Goal: Task Accomplishment & Management: Manage account settings

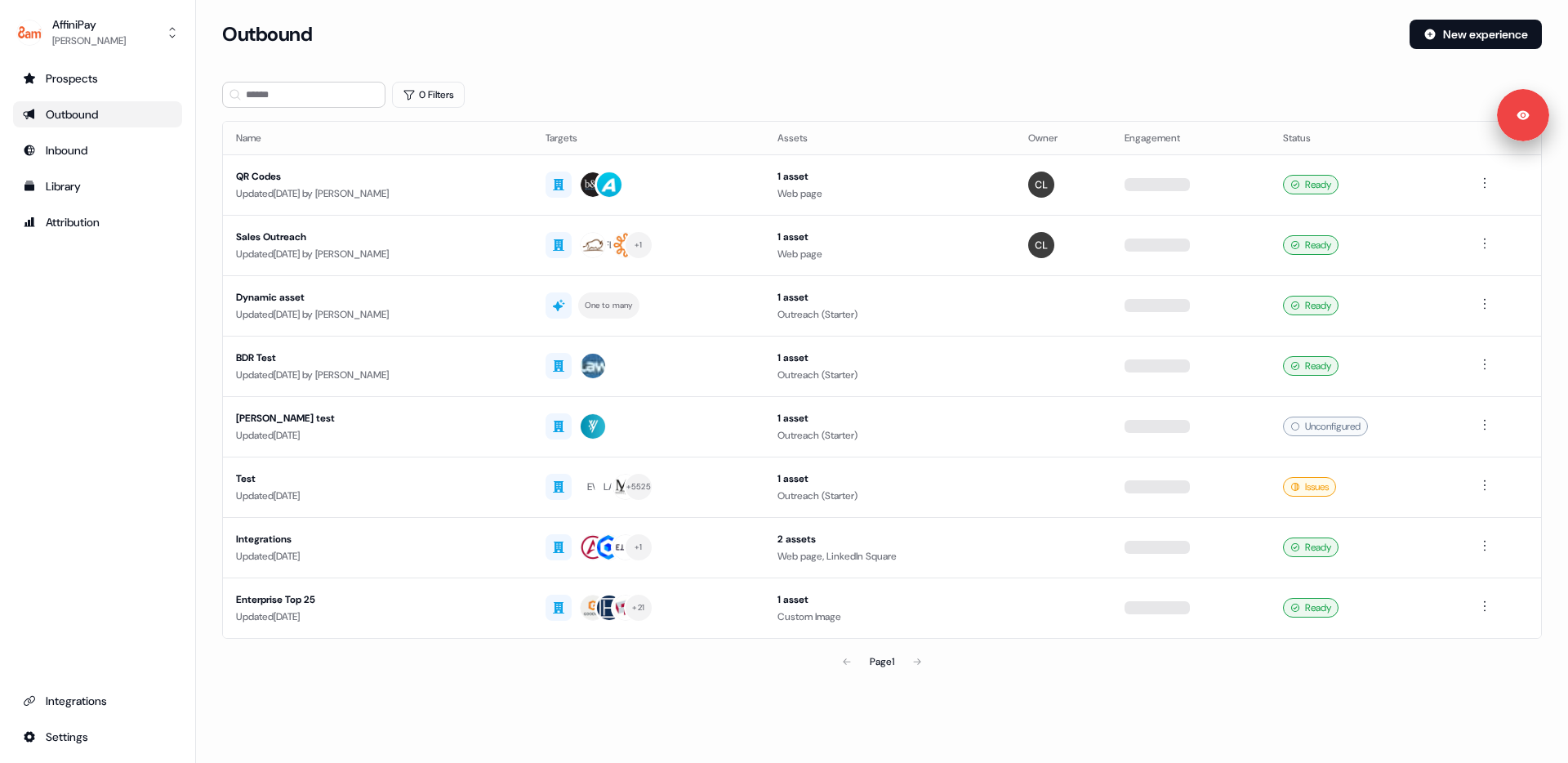
click at [740, 59] on div "Outbound New experience" at bounding box center [882, 44] width 1319 height 49
click at [747, 79] on section "Loading... Outbound New experience 0 Filters Name Targets Assets Owner Engageme…" at bounding box center [882, 372] width 1372 height 704
click at [209, 283] on section "Loading... Outbound New experience 0 Filters Name Targets Assets Owner Engageme…" at bounding box center [882, 372] width 1372 height 704
click at [208, 283] on section "Loading... Outbound New experience 0 Filters Name Targets Assets Owner Engageme…" at bounding box center [882, 372] width 1372 height 704
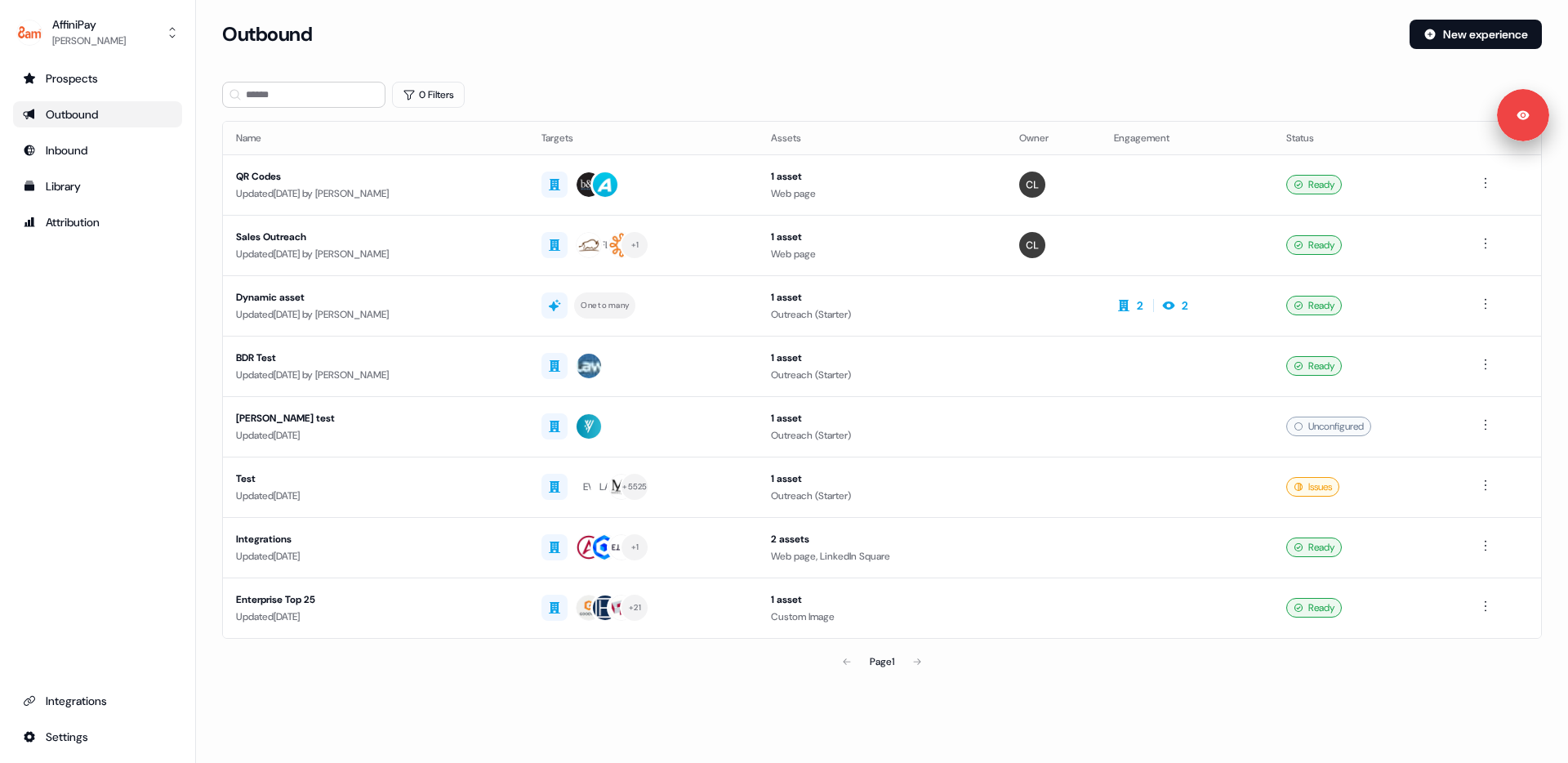
click at [93, 305] on div "Prospects Outbound Inbound Library Attribution Integrations Settings" at bounding box center [97, 407] width 169 height 684
click at [516, 248] on div "Updated [DATE] by [PERSON_NAME]" at bounding box center [375, 253] width 279 height 17
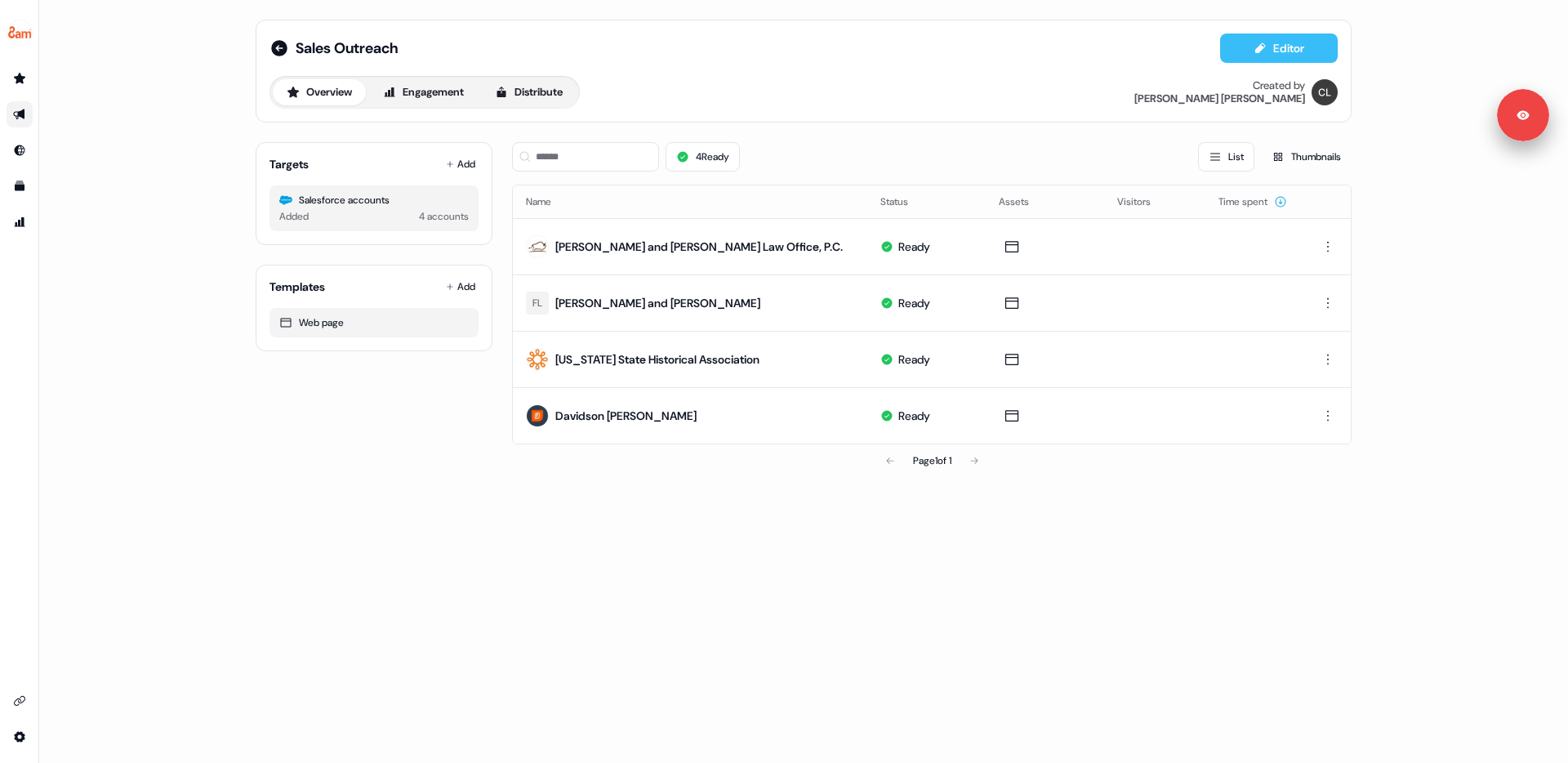
click at [1281, 43] on button "Editor" at bounding box center [1278, 48] width 117 height 30
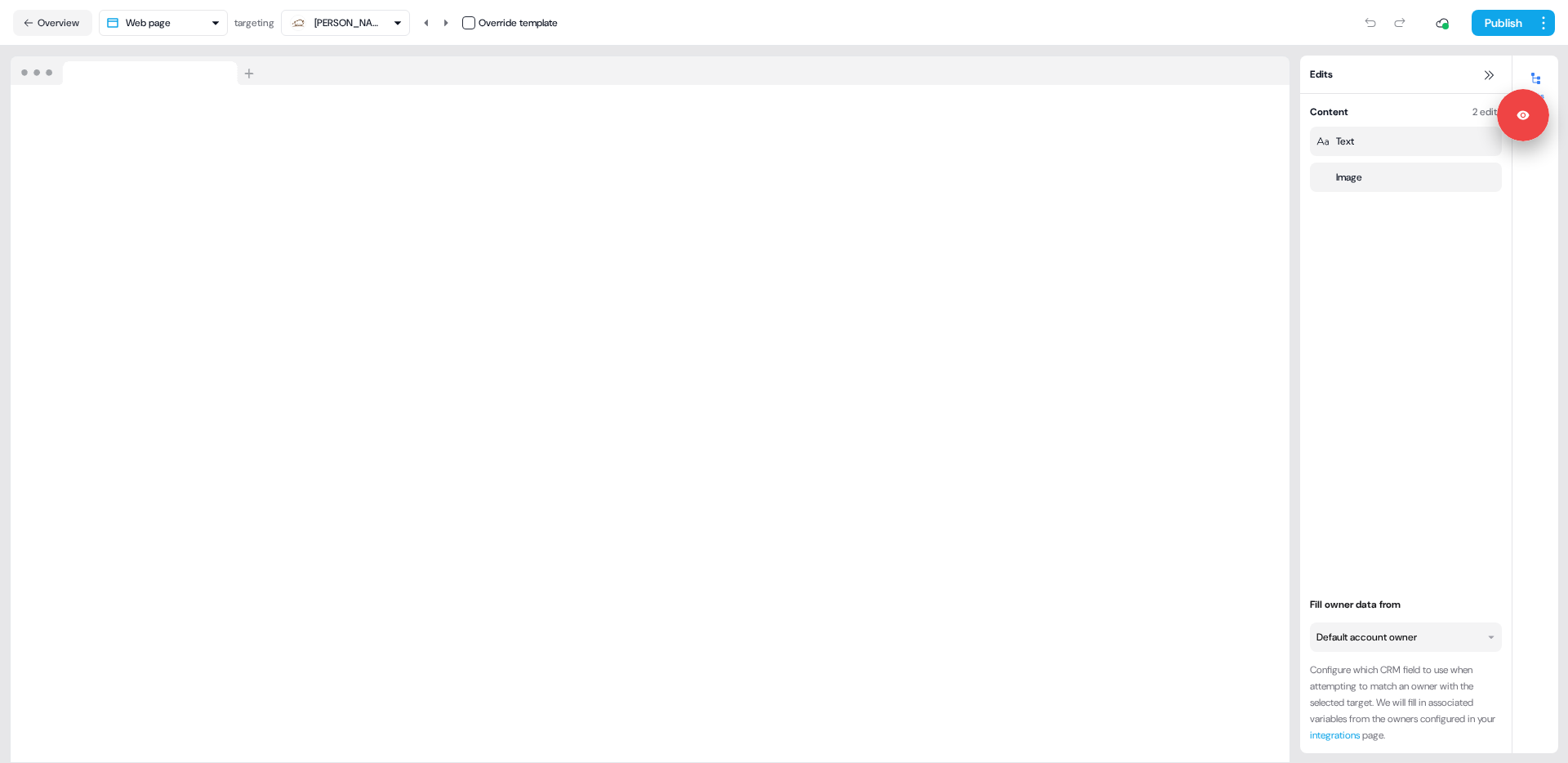
drag, startPoint x: 1498, startPoint y: 72, endPoint x: 1476, endPoint y: 80, distance: 23.4
click at [1496, 72] on button at bounding box center [1489, 75] width 20 height 20
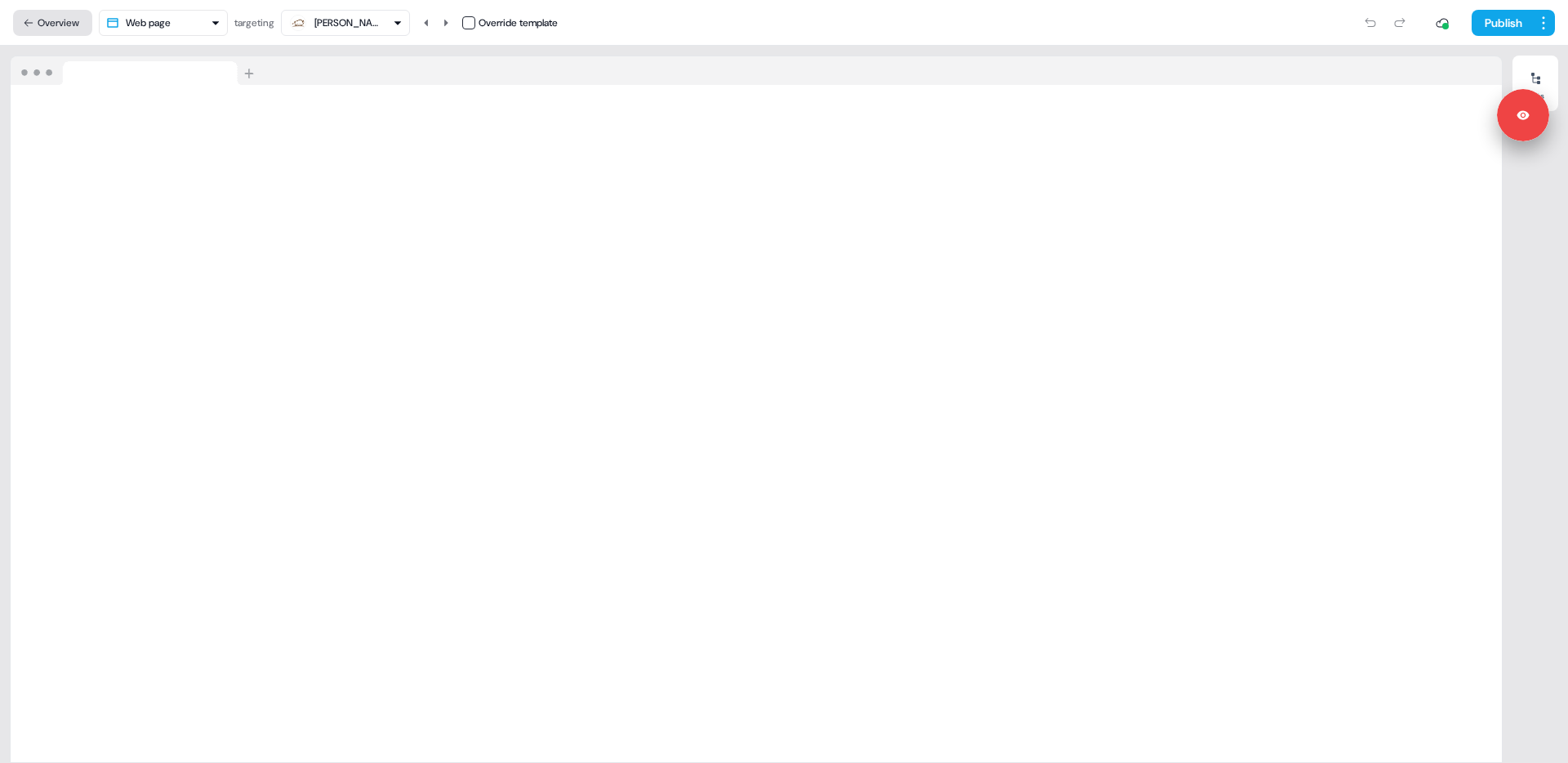
click at [69, 24] on button "Overview" at bounding box center [52, 23] width 79 height 27
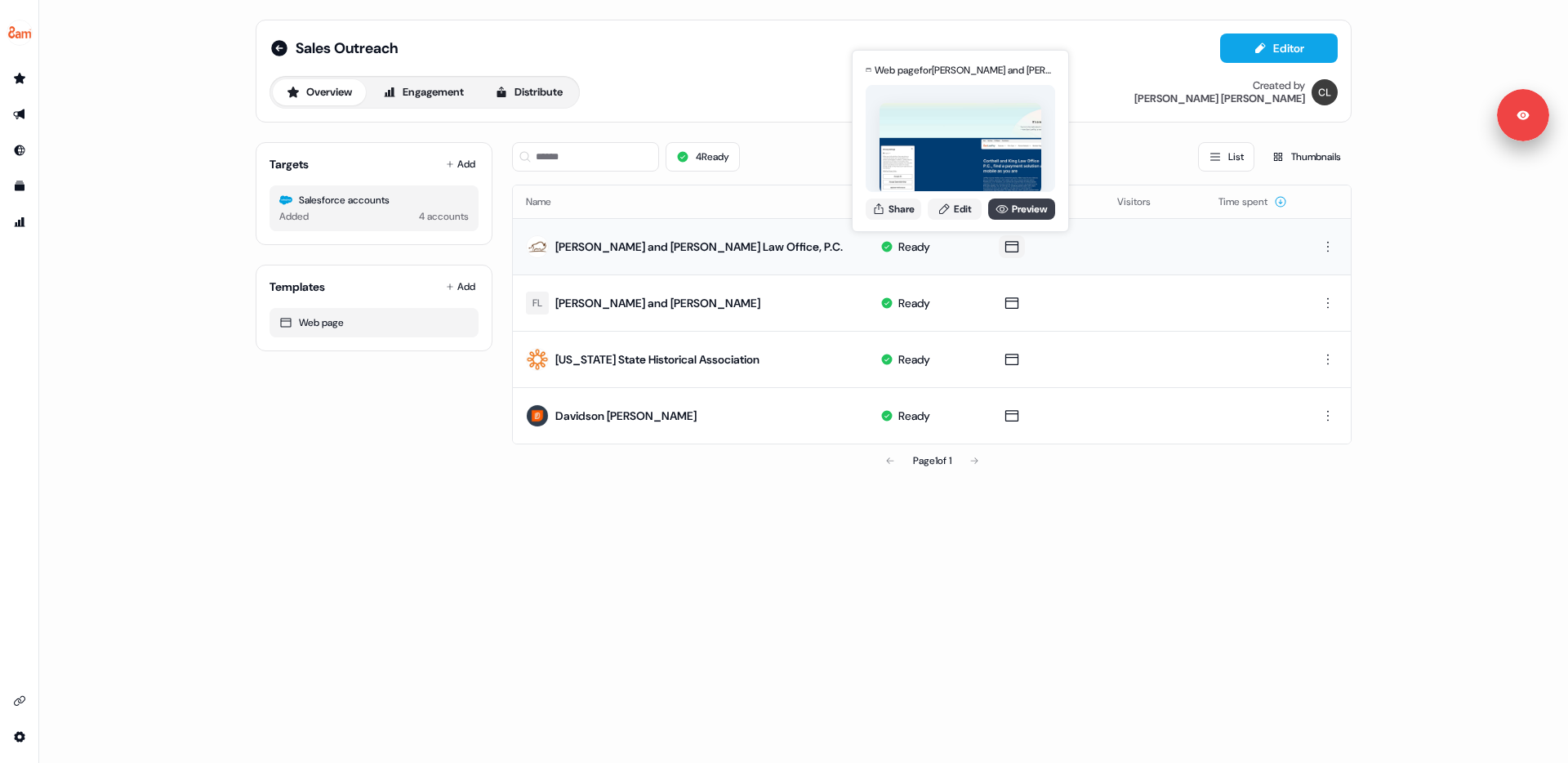
click at [1009, 206] on link "Preview" at bounding box center [1022, 209] width 67 height 22
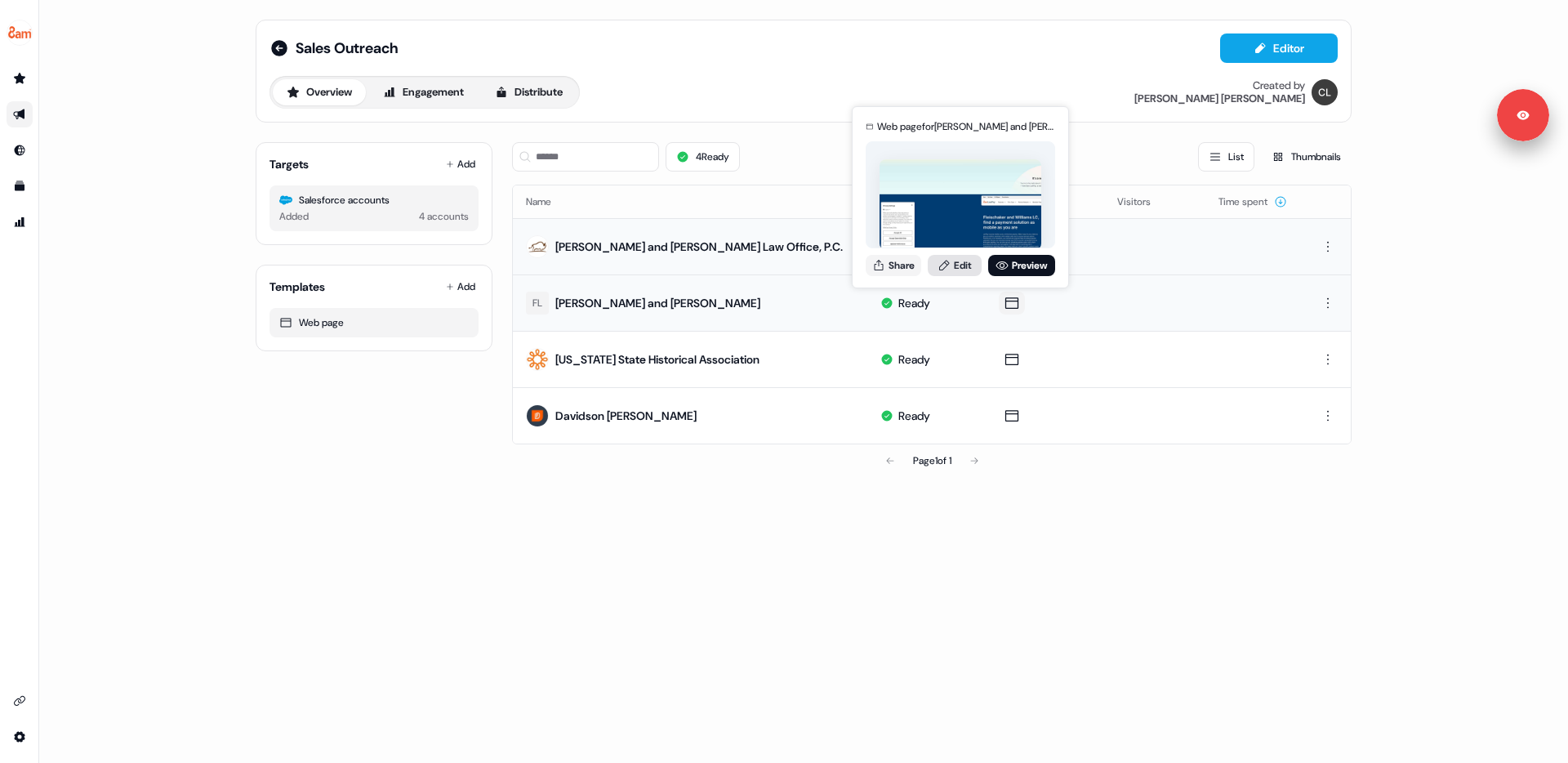
click at [970, 261] on link "Edit" at bounding box center [955, 265] width 54 height 22
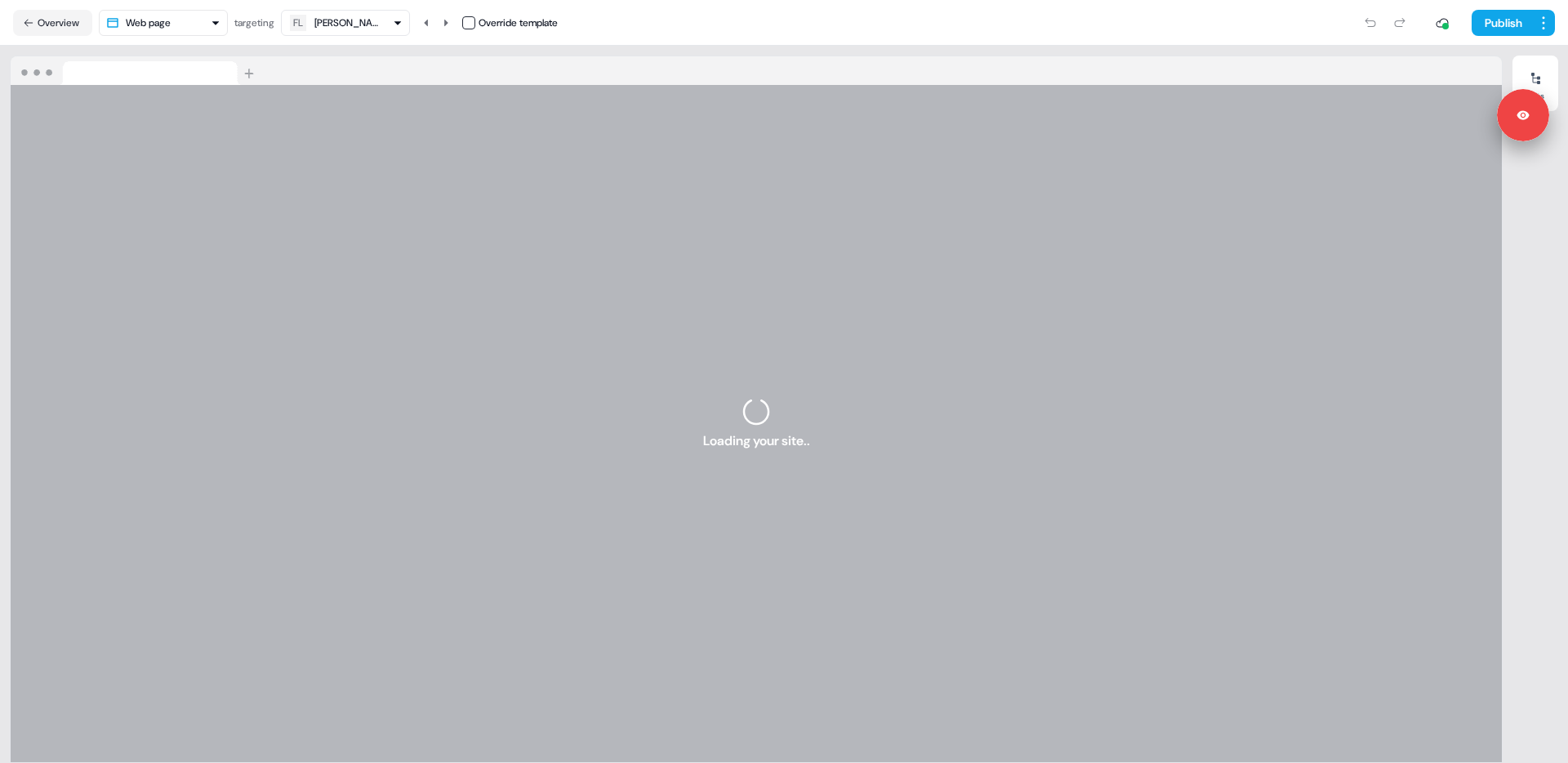
drag, startPoint x: 339, startPoint y: 25, endPoint x: 345, endPoint y: 34, distance: 10.8
click at [340, 25] on div "[PERSON_NAME] and [PERSON_NAME]" at bounding box center [347, 23] width 65 height 17
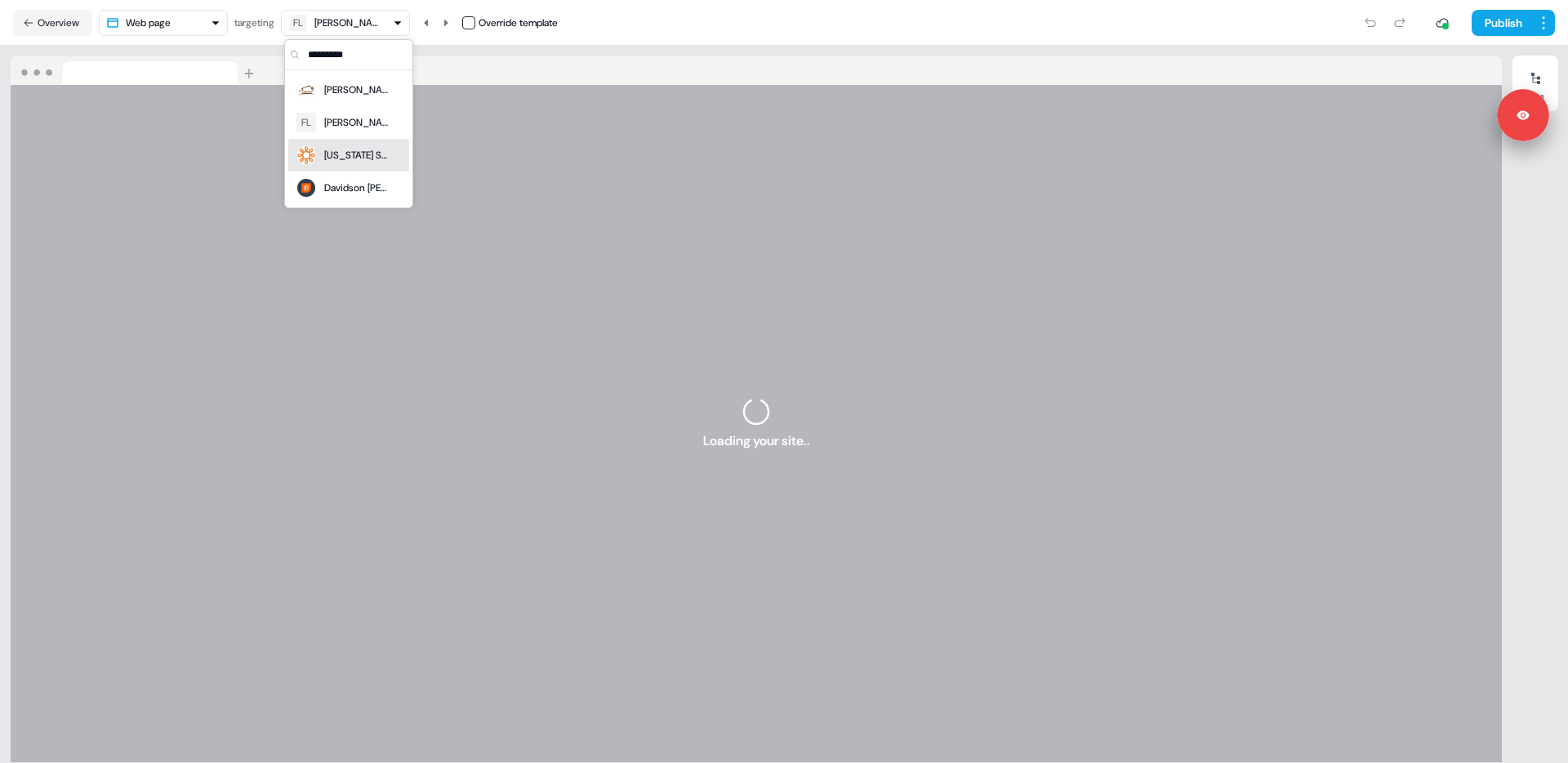
click at [348, 157] on div "[US_STATE] State Historical Association" at bounding box center [357, 155] width 65 height 17
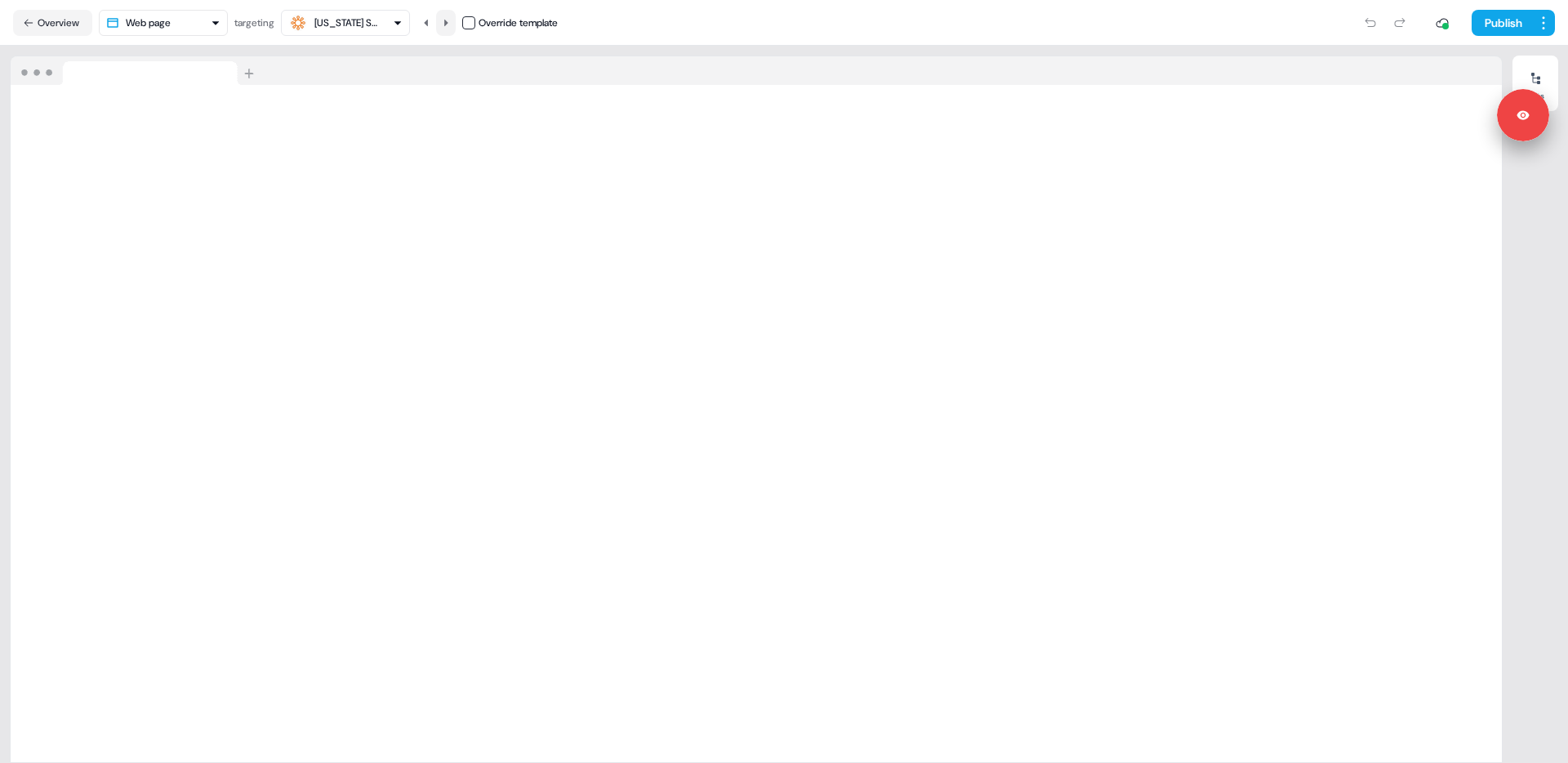
click at [451, 24] on icon at bounding box center [446, 23] width 10 height 10
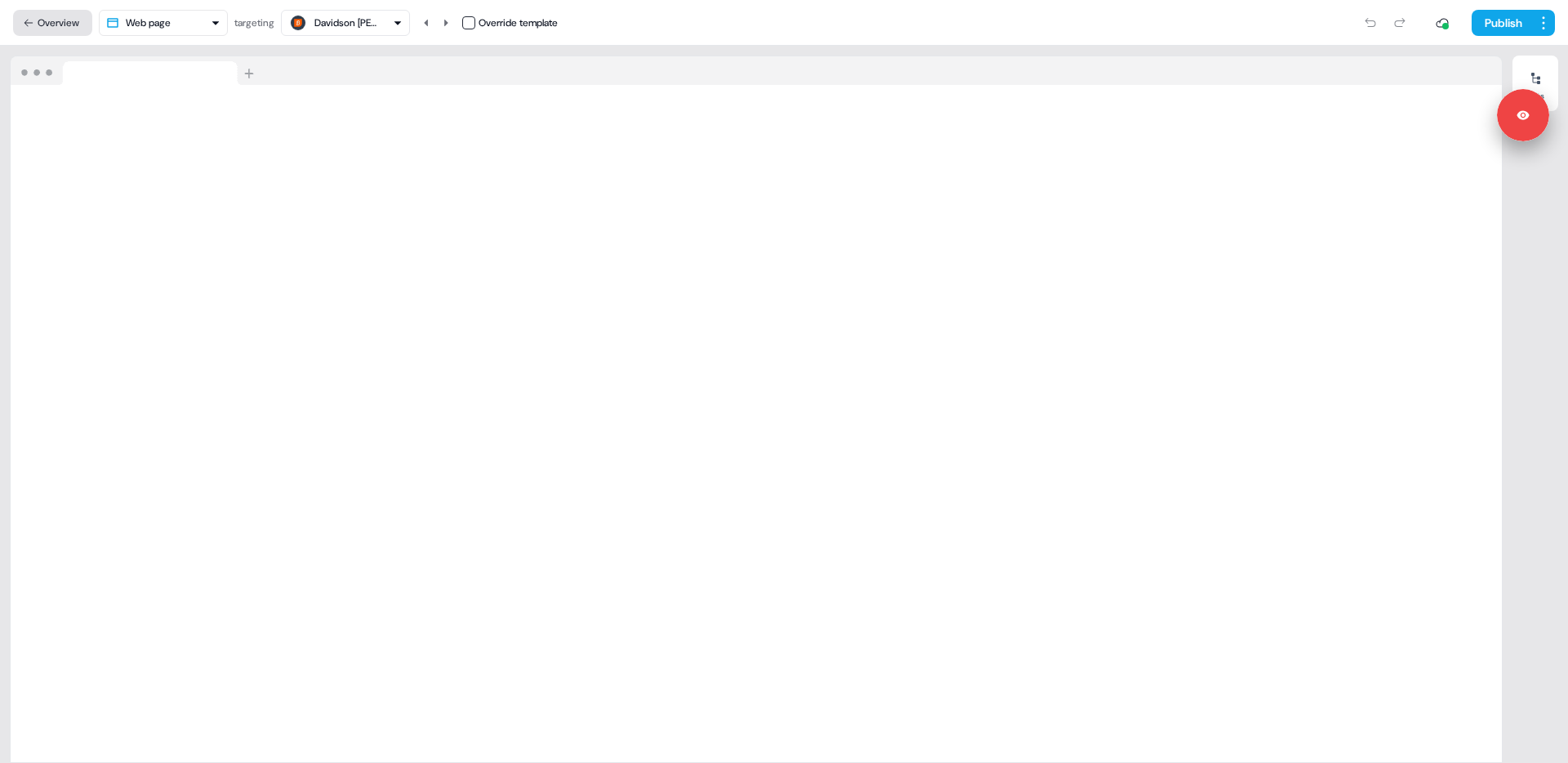
click at [40, 16] on button "Overview" at bounding box center [52, 23] width 79 height 27
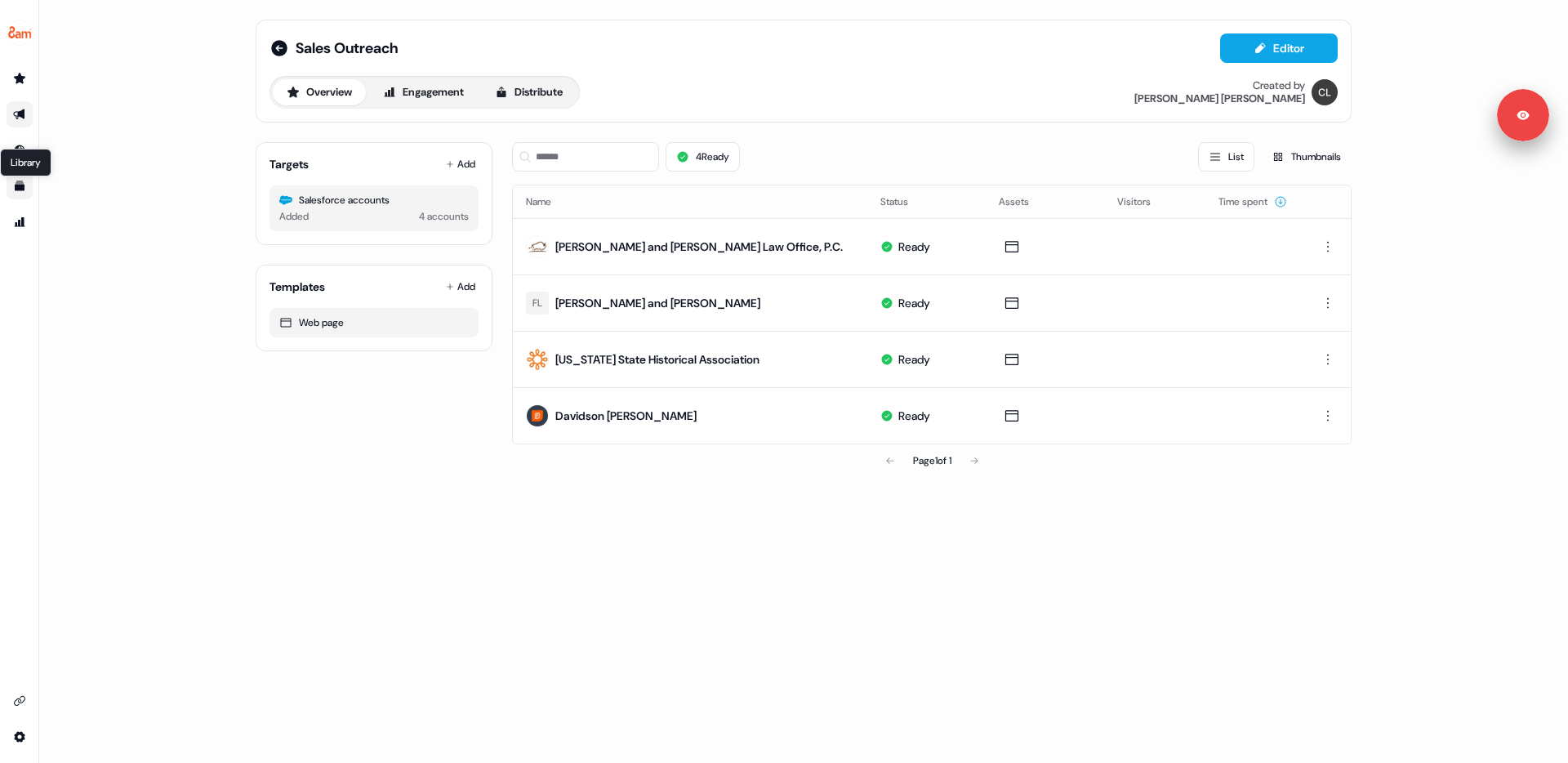
click at [20, 189] on icon "Go to templates" at bounding box center [20, 186] width 10 height 10
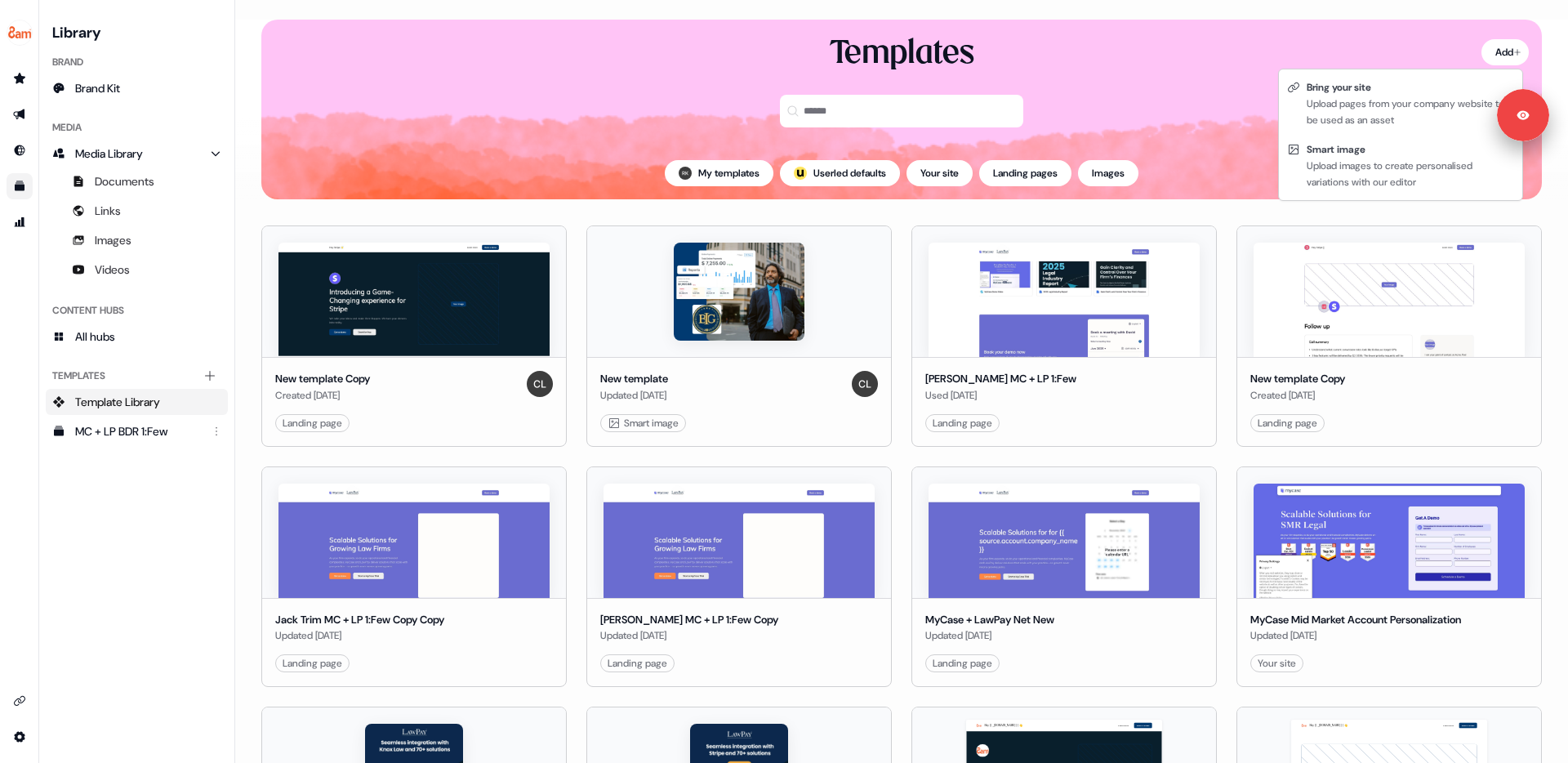
click at [1490, 46] on html "Signed in as [PERSON_NAME] Sign out For the best experience switch devices to a…" at bounding box center [784, 382] width 1568 height 763
click at [1372, 146] on div "Smart image" at bounding box center [1410, 149] width 207 height 17
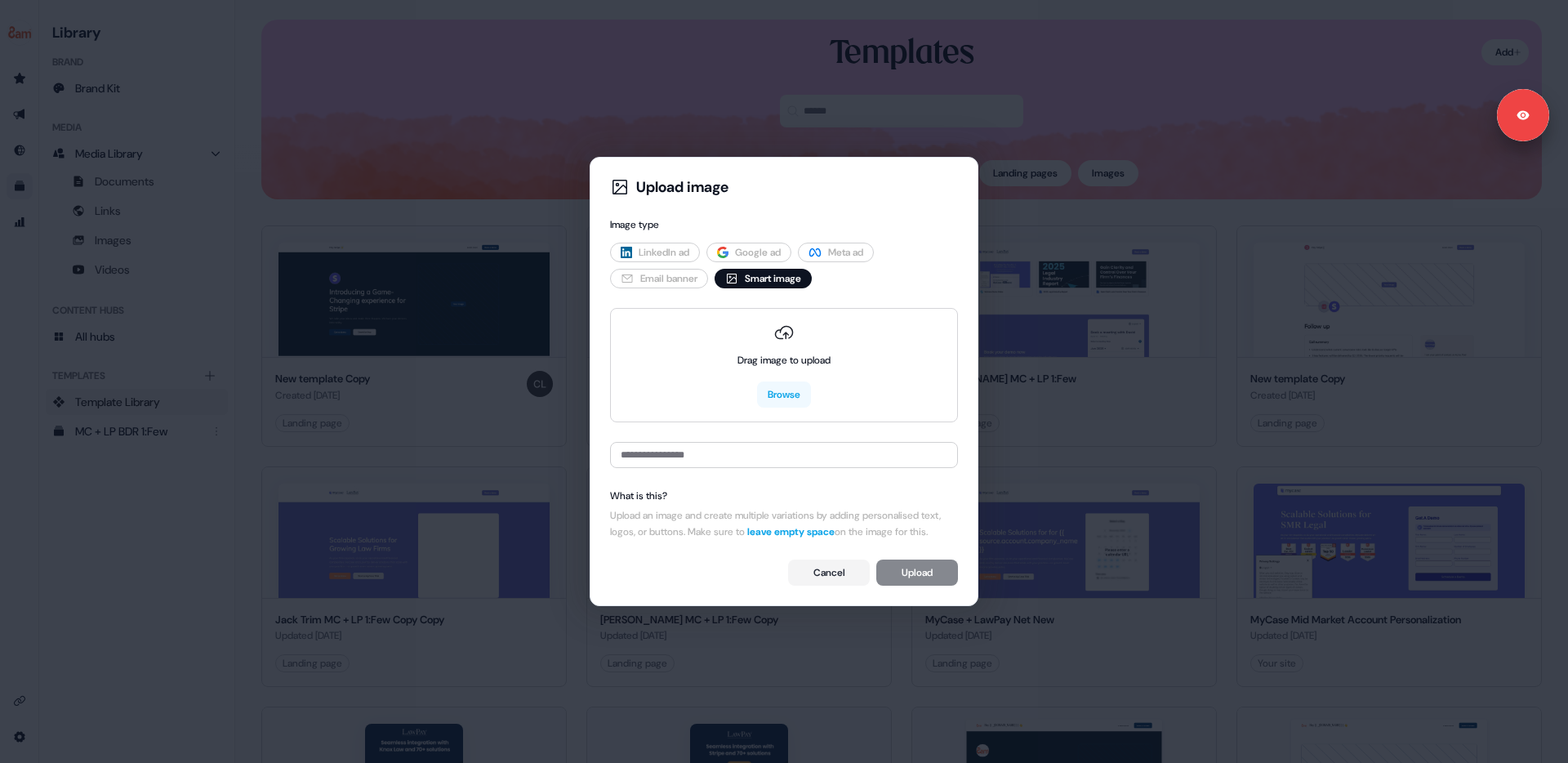
drag, startPoint x: 841, startPoint y: 583, endPoint x: 810, endPoint y: 536, distance: 56.3
click at [841, 583] on button "Cancel" at bounding box center [828, 572] width 82 height 27
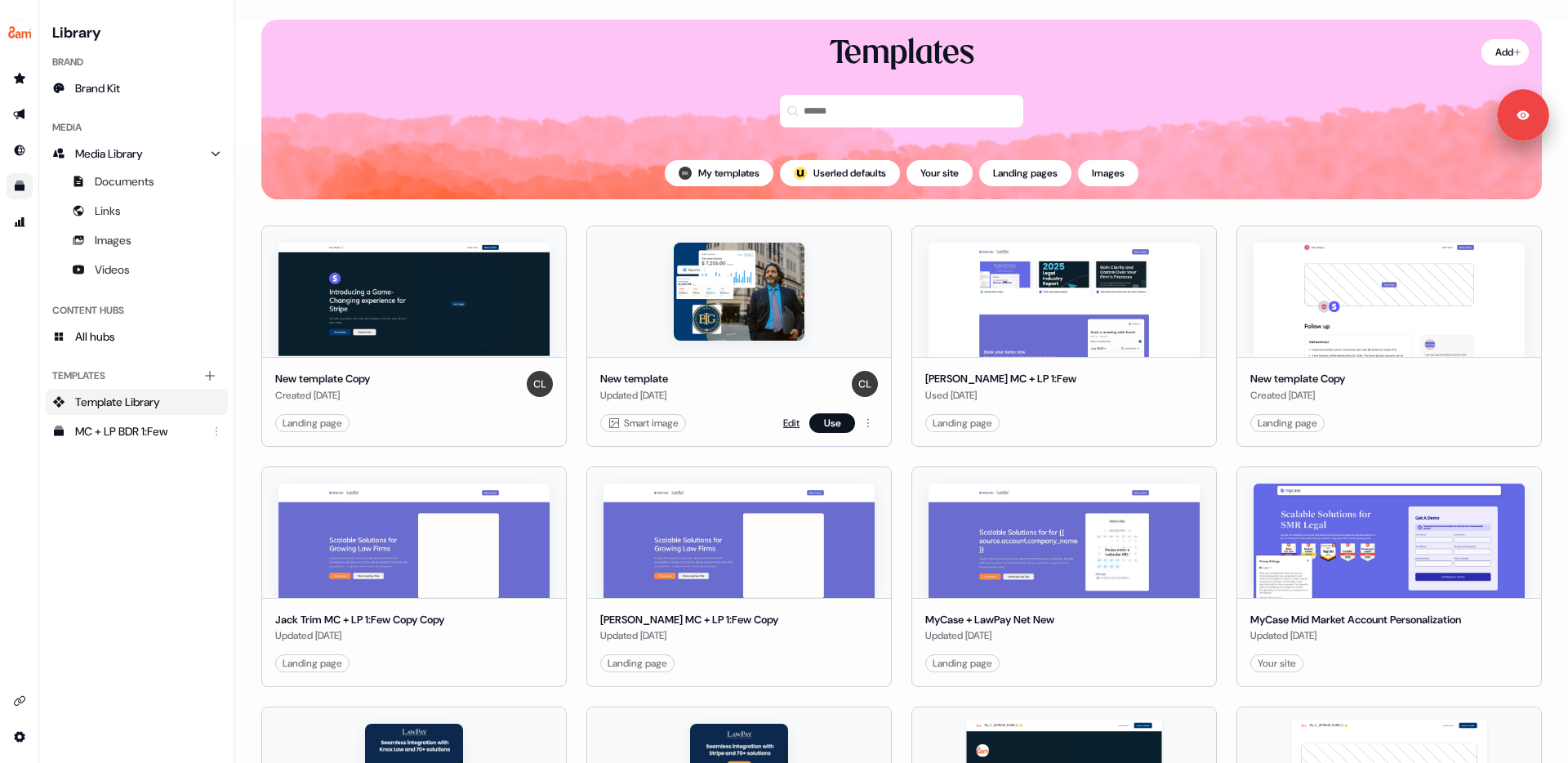
click at [784, 428] on link "Edit" at bounding box center [791, 423] width 17 height 17
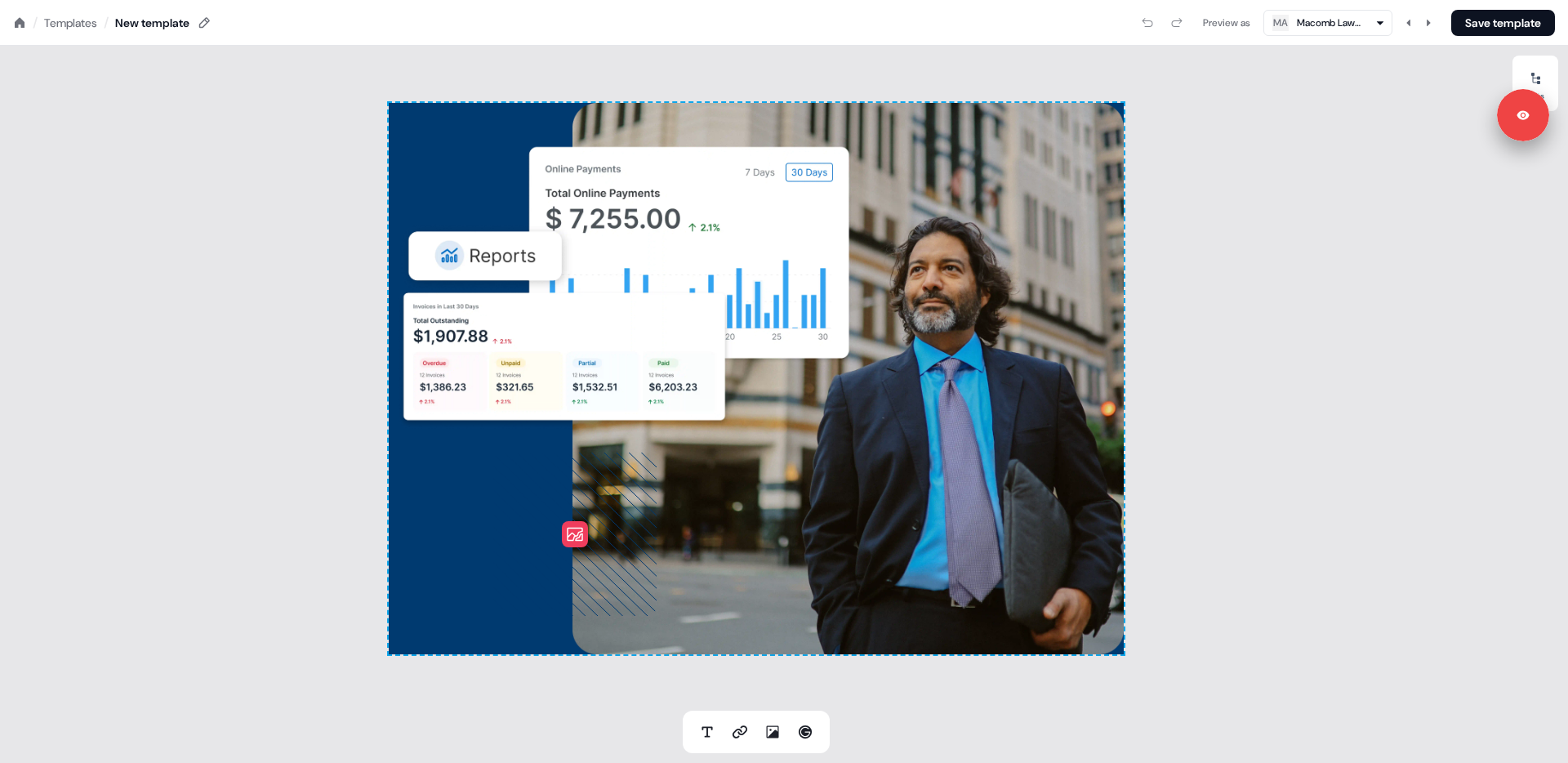
click at [1333, 28] on div "Macomb Lawyers PLLC" at bounding box center [1329, 23] width 65 height 17
click at [1310, 125] on div "[PERSON_NAME] CO Architecture" at bounding box center [1332, 122] width 65 height 17
click at [570, 554] on icon at bounding box center [575, 534] width 164 height 164
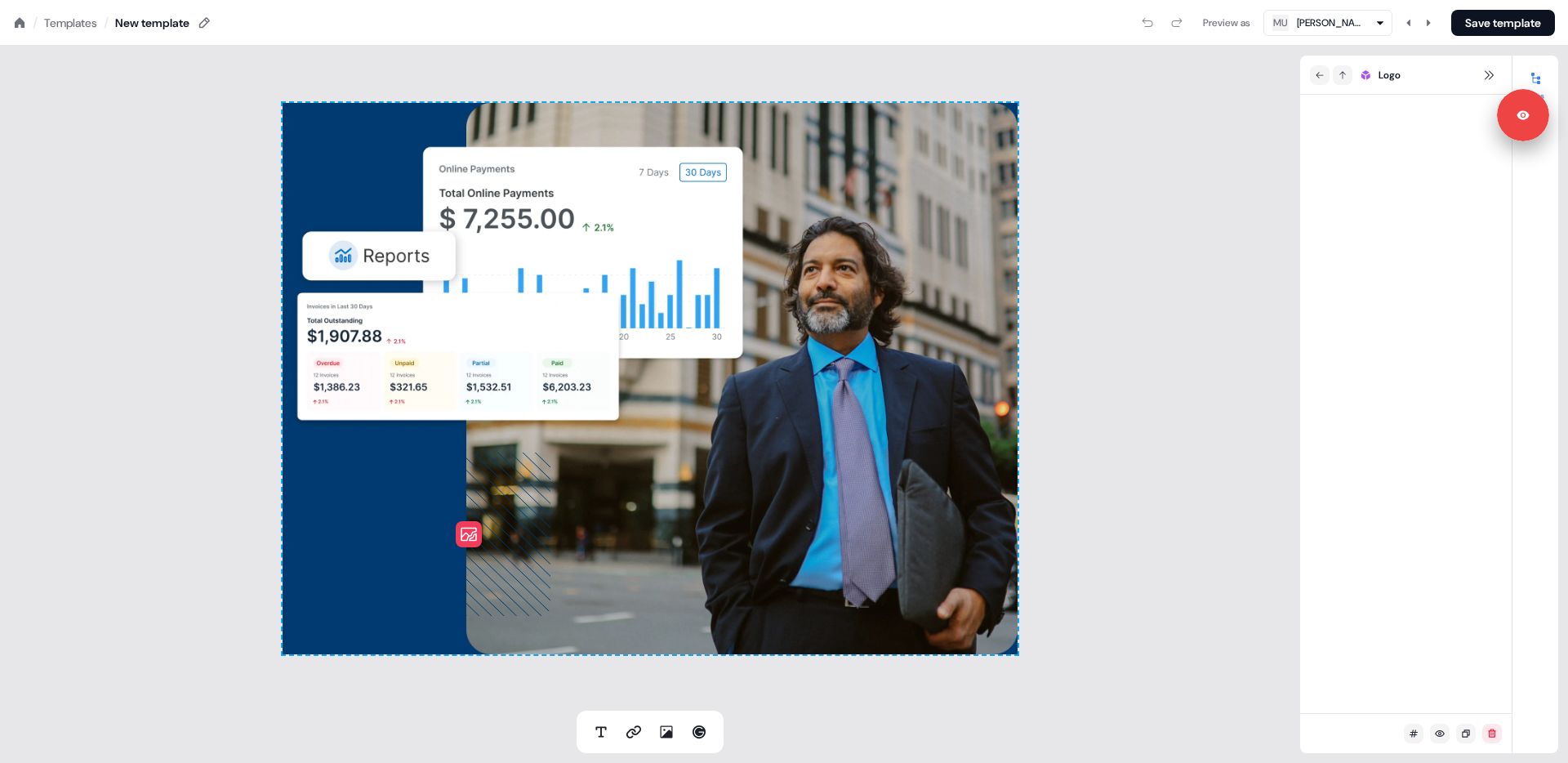
click at [489, 522] on icon at bounding box center [469, 534] width 164 height 164
click at [500, 482] on icon at bounding box center [469, 534] width 164 height 164
click at [1487, 70] on icon at bounding box center [1488, 75] width 13 height 13
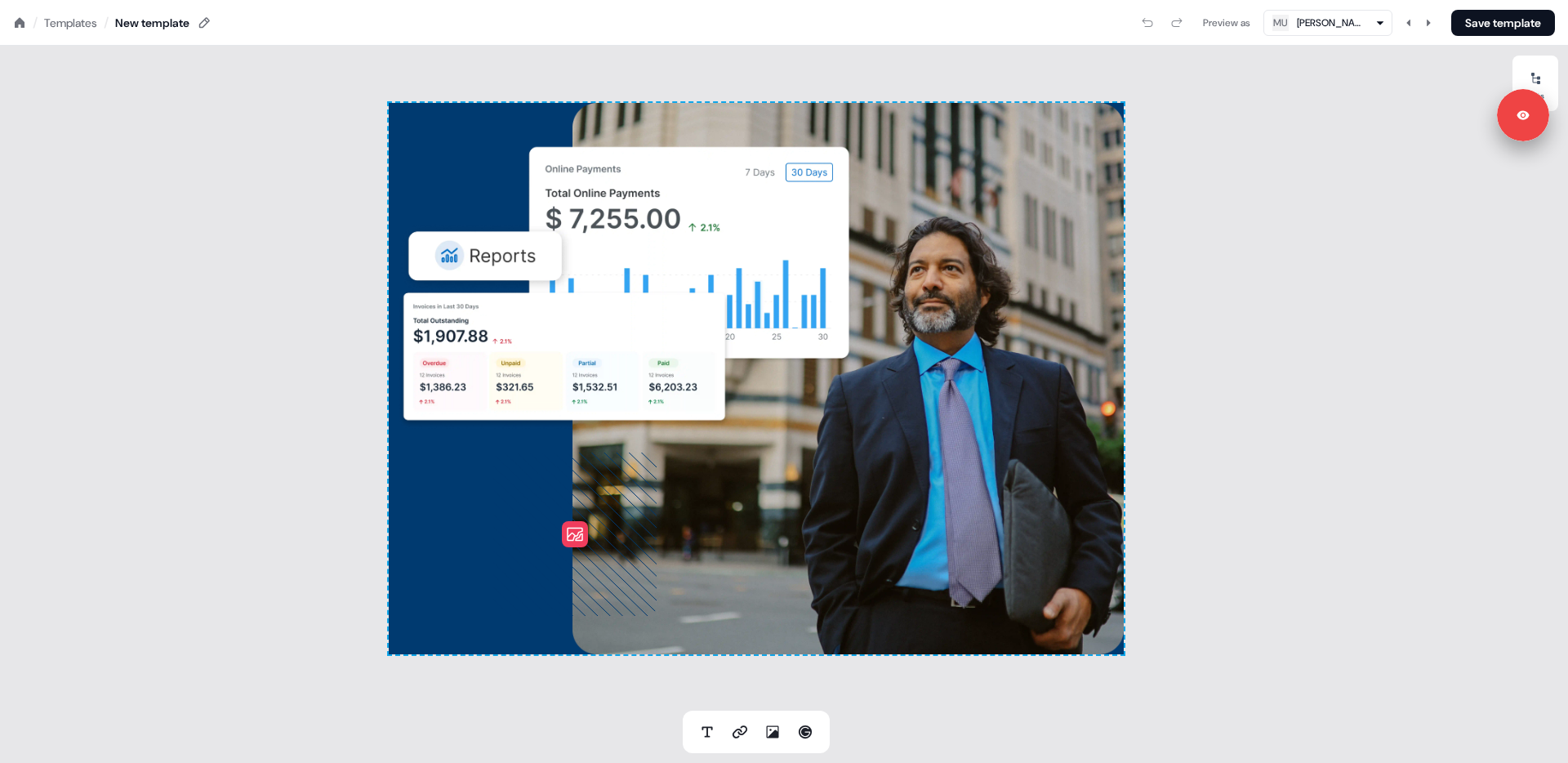
click at [535, 481] on icon at bounding box center [575, 534] width 164 height 164
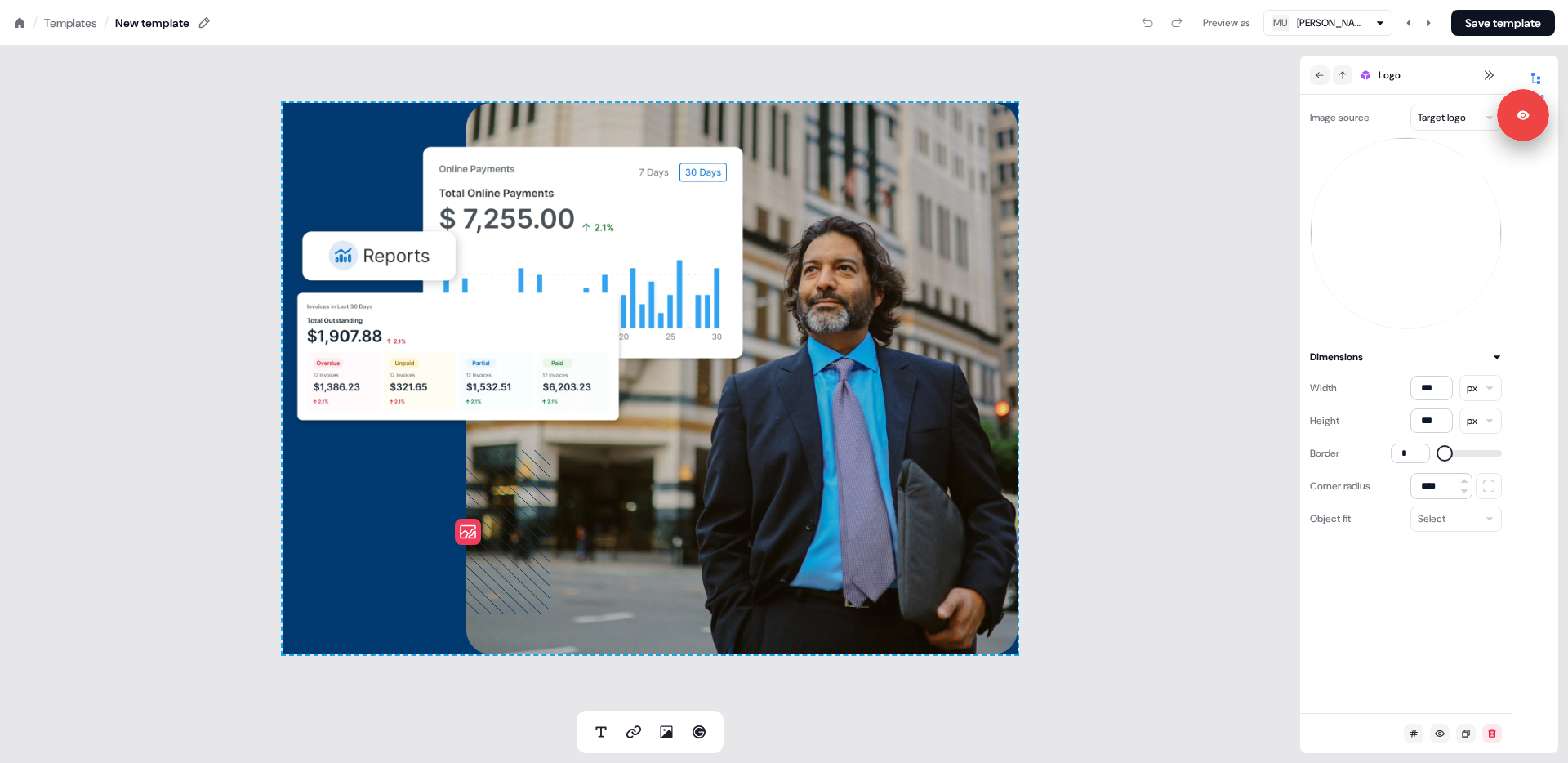
click at [516, 506] on icon at bounding box center [468, 531] width 164 height 164
click at [450, 514] on icon at bounding box center [464, 534] width 164 height 164
click at [1450, 0] on html "Signed in as [PERSON_NAME] Sign out For the best experience switch devices to a…" at bounding box center [784, 0] width 1568 height 0
drag, startPoint x: 1324, startPoint y: 149, endPoint x: 1357, endPoint y: 140, distance: 34.2
click at [1324, 0] on html "Signed in as [PERSON_NAME] Sign out For the best experience switch devices to a…" at bounding box center [784, 0] width 1568 height 0
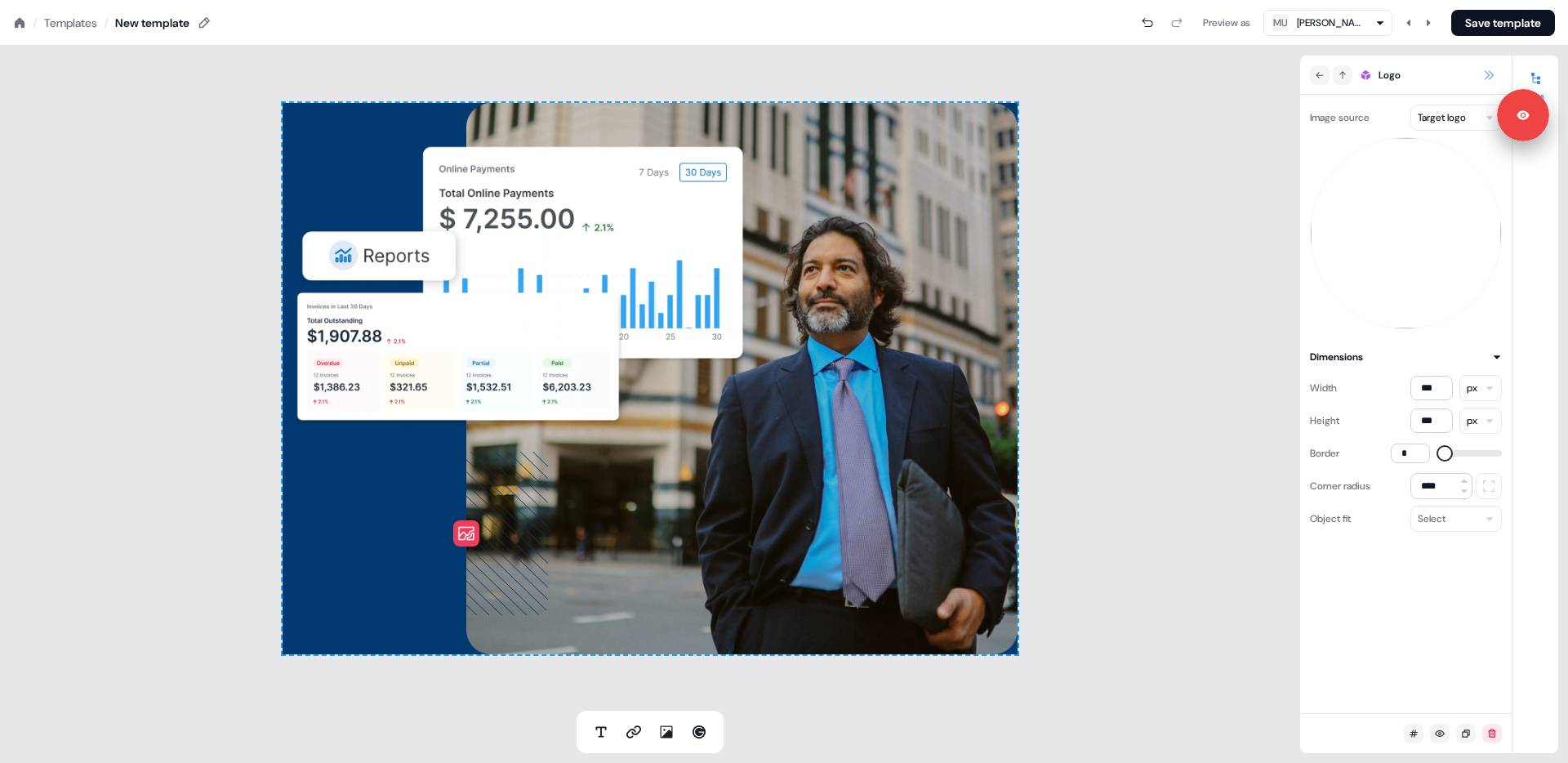
click at [1487, 78] on icon at bounding box center [1488, 75] width 13 height 13
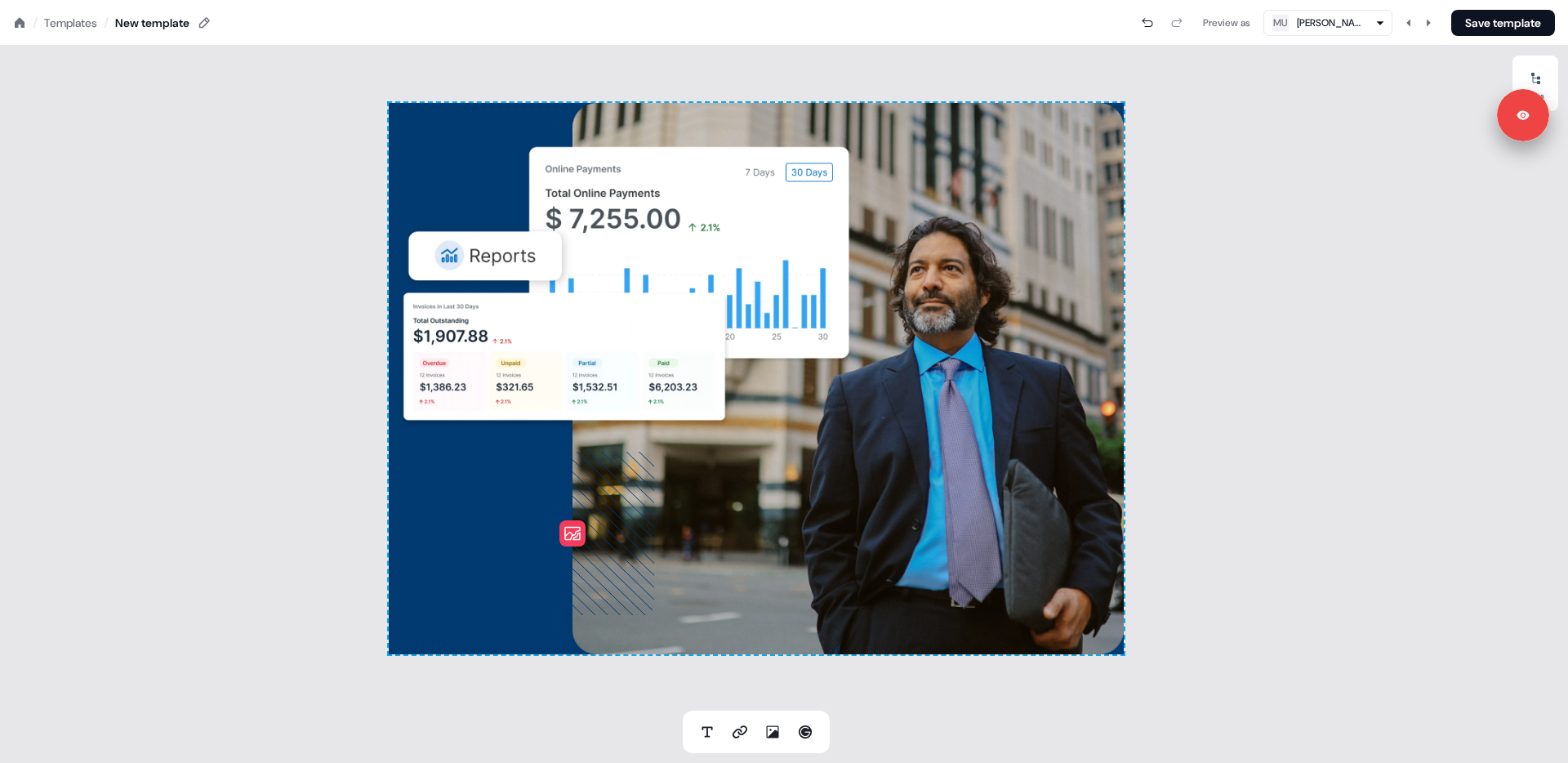
drag, startPoint x: 1336, startPoint y: 243, endPoint x: 1150, endPoint y: 267, distance: 187.5
click at [1336, 243] on div "To pick up a draggable item, press the space bar. While dragging, use the arrow…" at bounding box center [756, 378] width 1513 height 664
drag, startPoint x: 458, startPoint y: 453, endPoint x: 436, endPoint y: 458, distance: 22.6
click at [455, 453] on div "To pick up a draggable item, press the space bar. While dragging, use the arrow…" at bounding box center [755, 378] width 735 height 551
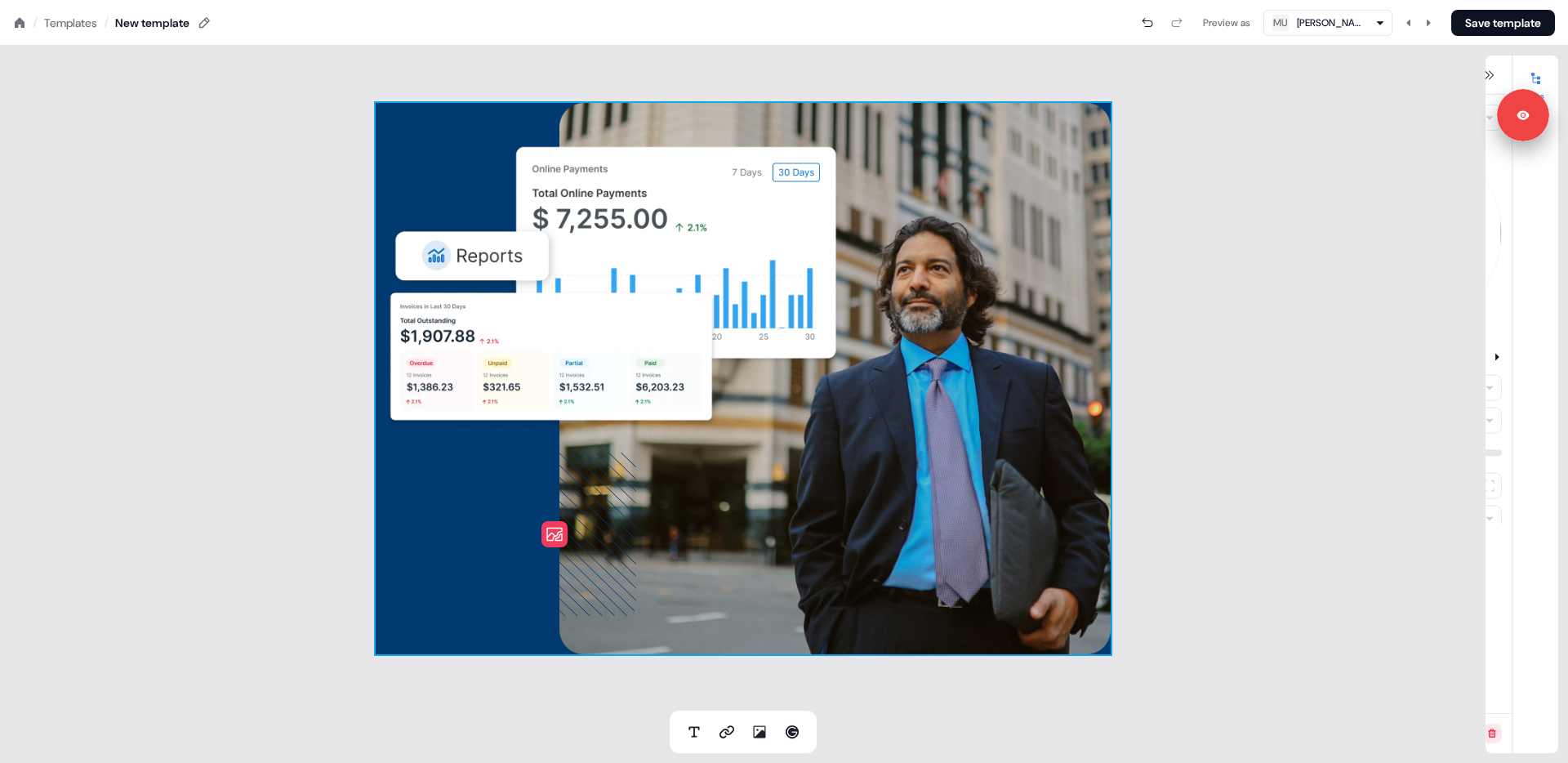
click at [436, 458] on div "To pick up a draggable item, press the space bar. While dragging, use the arrow…" at bounding box center [743, 378] width 735 height 551
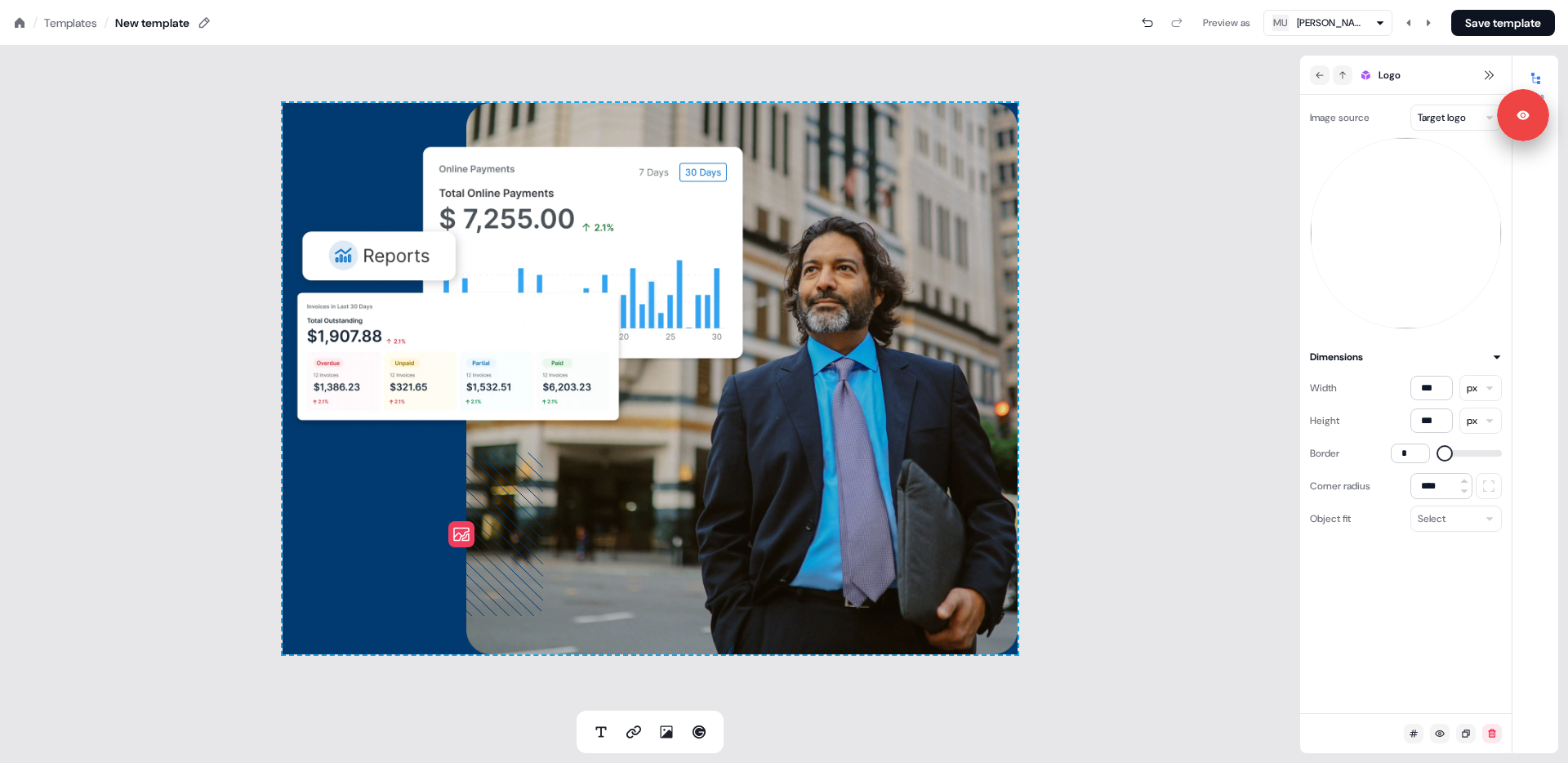
click at [306, 140] on div "To pick up a draggable item, press the space bar. While dragging, use the arrow…" at bounding box center [650, 378] width 735 height 551
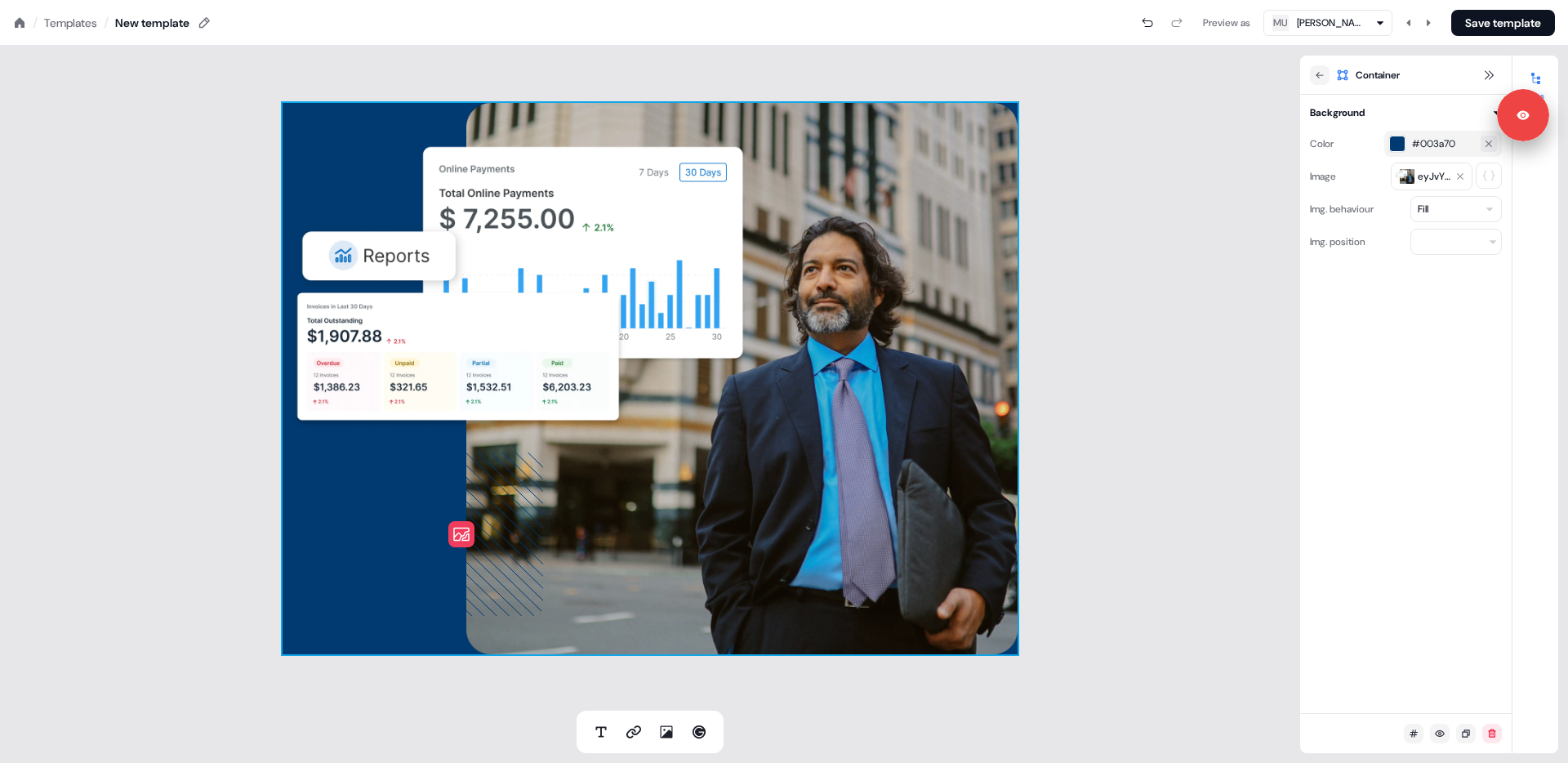
click at [1486, 145] on icon "Clear" at bounding box center [1489, 144] width 10 height 10
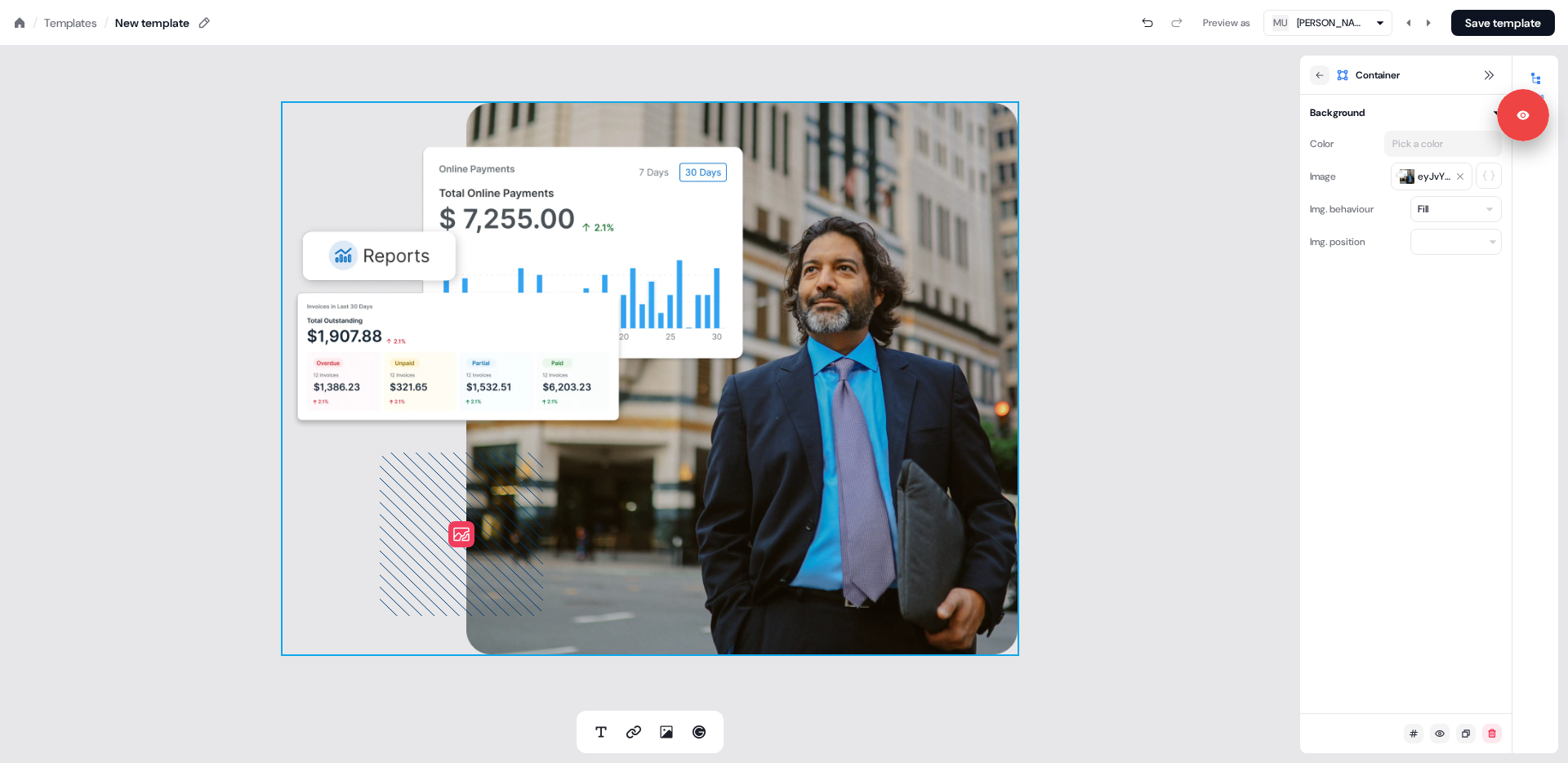
click at [1402, 145] on div "Pick a color" at bounding box center [1418, 143] width 57 height 17
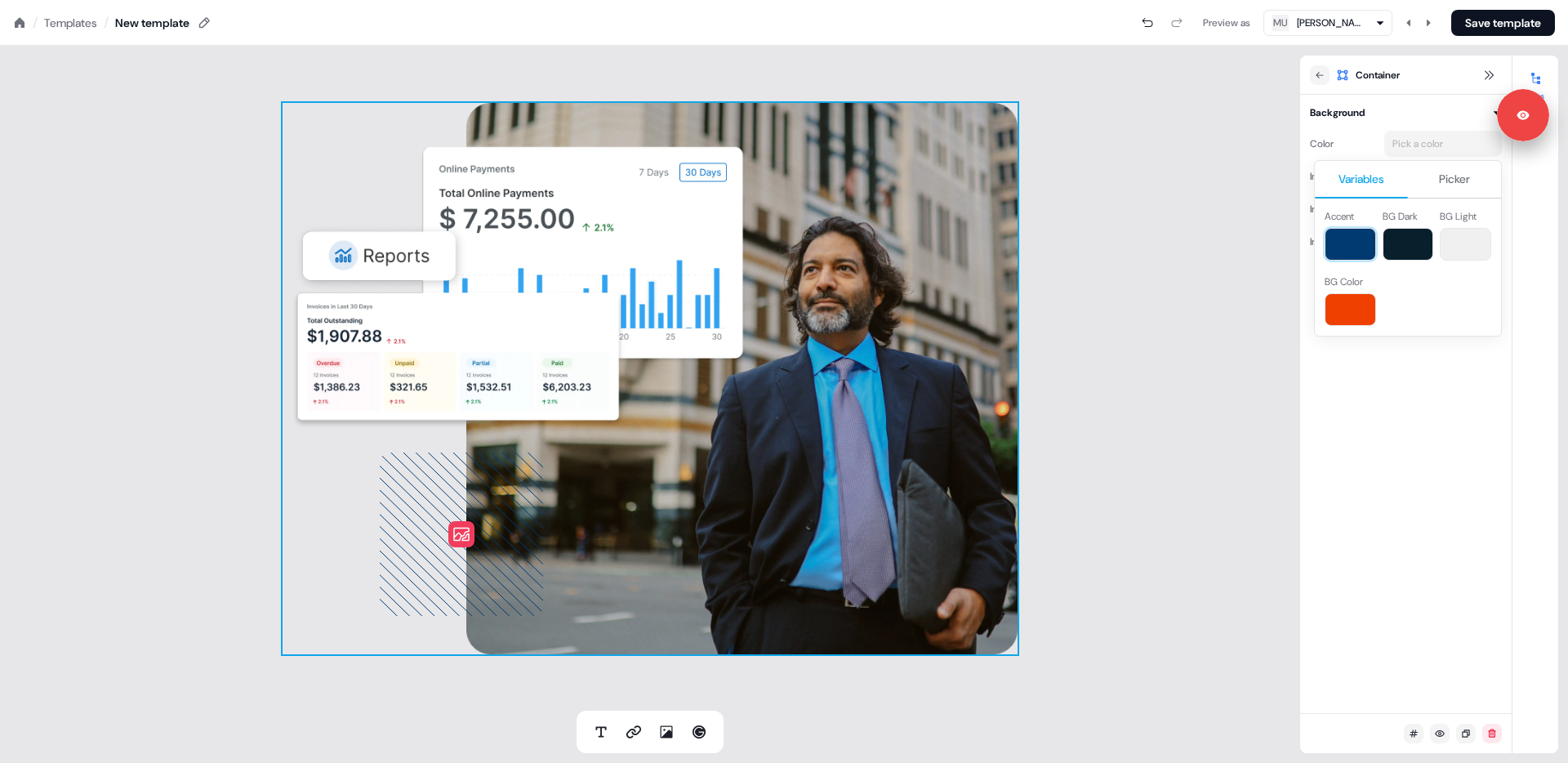
click at [1358, 238] on button at bounding box center [1350, 243] width 51 height 33
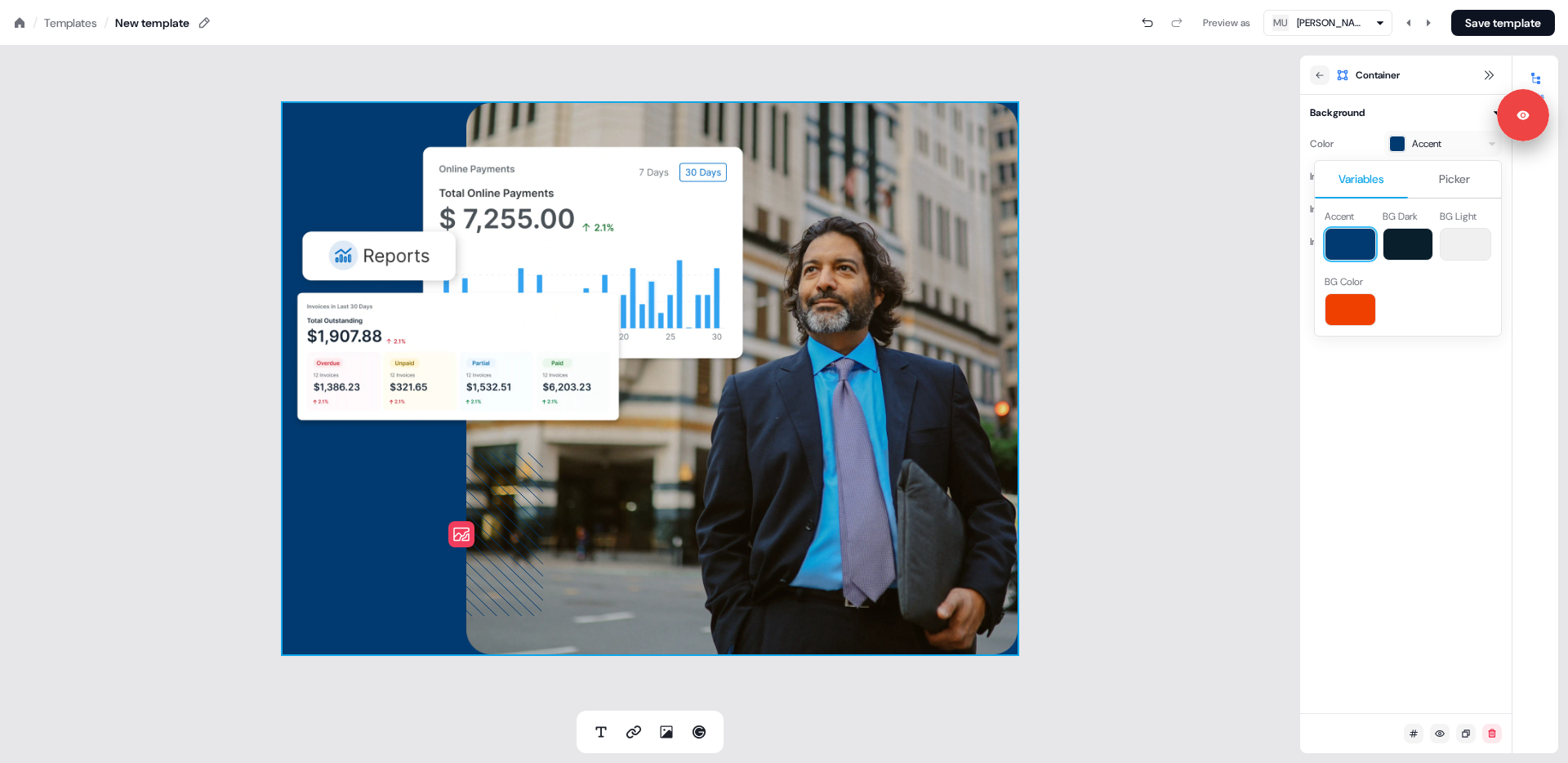
drag, startPoint x: 1405, startPoint y: 486, endPoint x: 1398, endPoint y: 491, distance: 8.6
click at [1405, 0] on html "Signed in as [PERSON_NAME] Sign out For the best experience switch devices to a…" at bounding box center [784, 0] width 1568 height 0
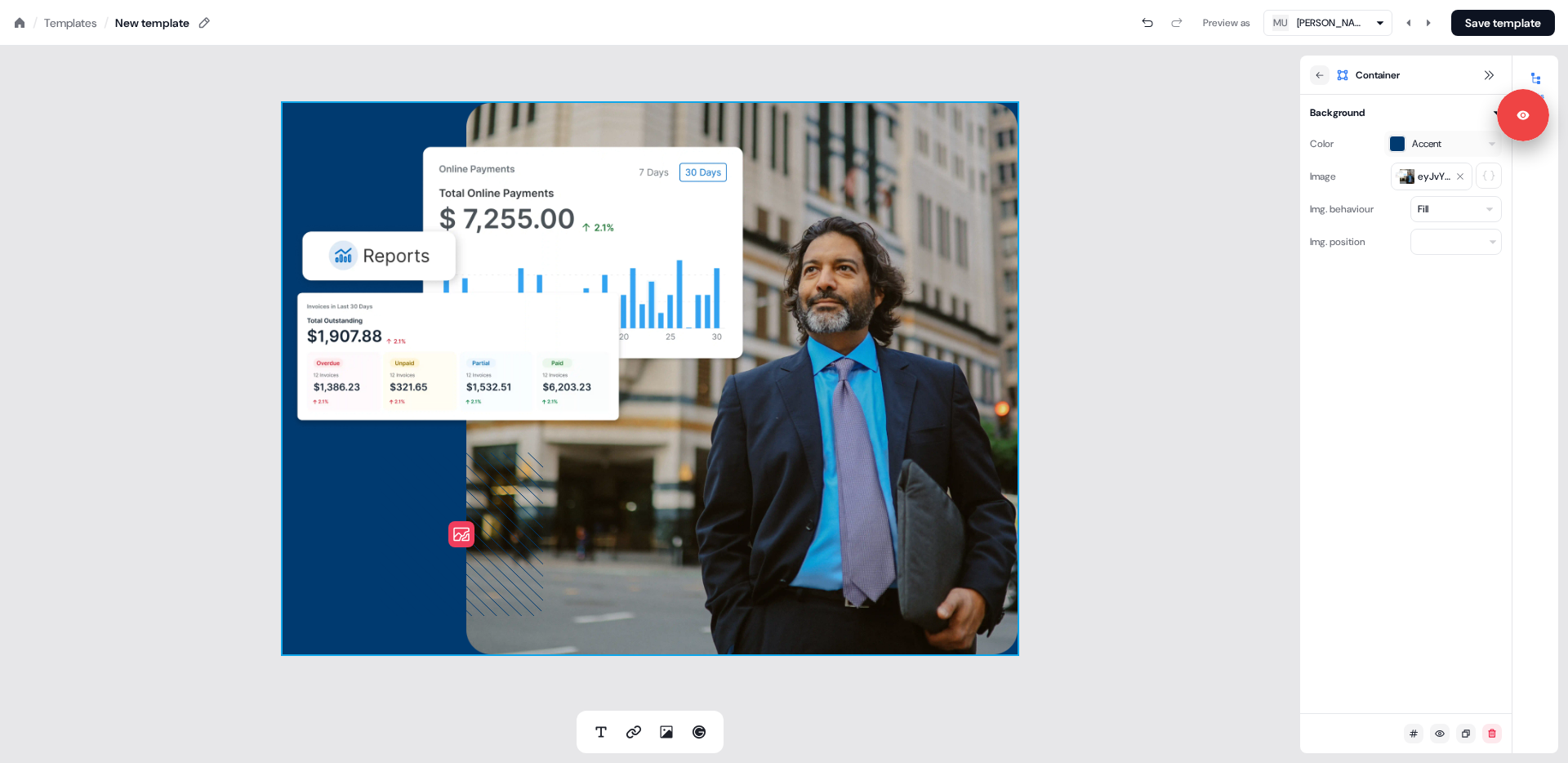
click at [1414, 526] on div "Background Color Accent Image eyJvYXV0aCI6eyJjbGllbnRfaWQiOiJjb250ZW50ZnVsIn0sI…" at bounding box center [1405, 403] width 212 height 618
drag, startPoint x: 1172, startPoint y: 373, endPoint x: 1061, endPoint y: 148, distance: 250.9
click at [1172, 373] on div "To pick up a draggable item, press the space bar. While dragging, use the arrow…" at bounding box center [650, 378] width 1300 height 664
click at [22, 20] on icon at bounding box center [19, 23] width 13 height 13
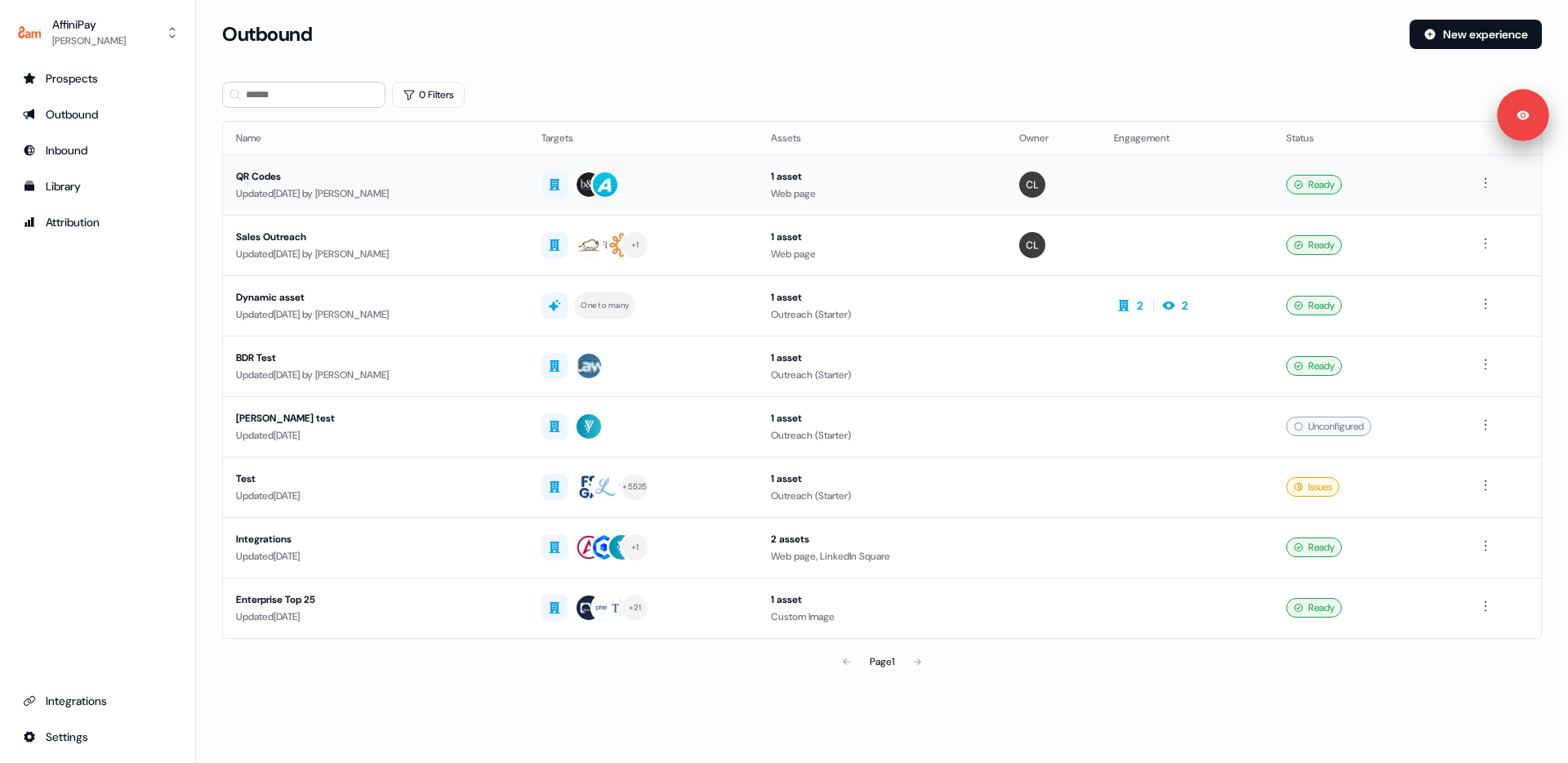
click at [477, 189] on div "Updated [DATE] by [PERSON_NAME]" at bounding box center [375, 193] width 279 height 17
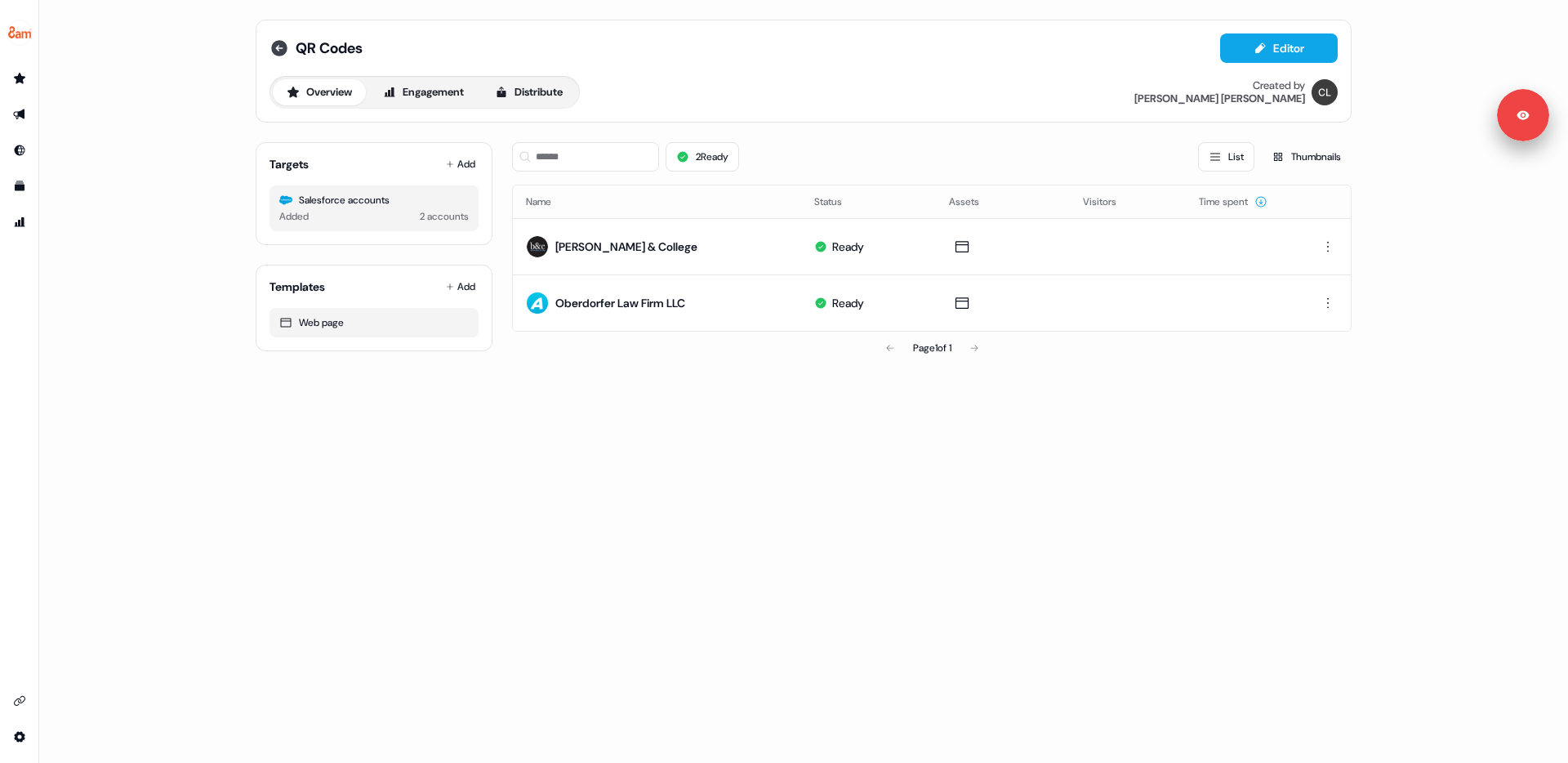
click at [282, 47] on icon at bounding box center [279, 48] width 17 height 17
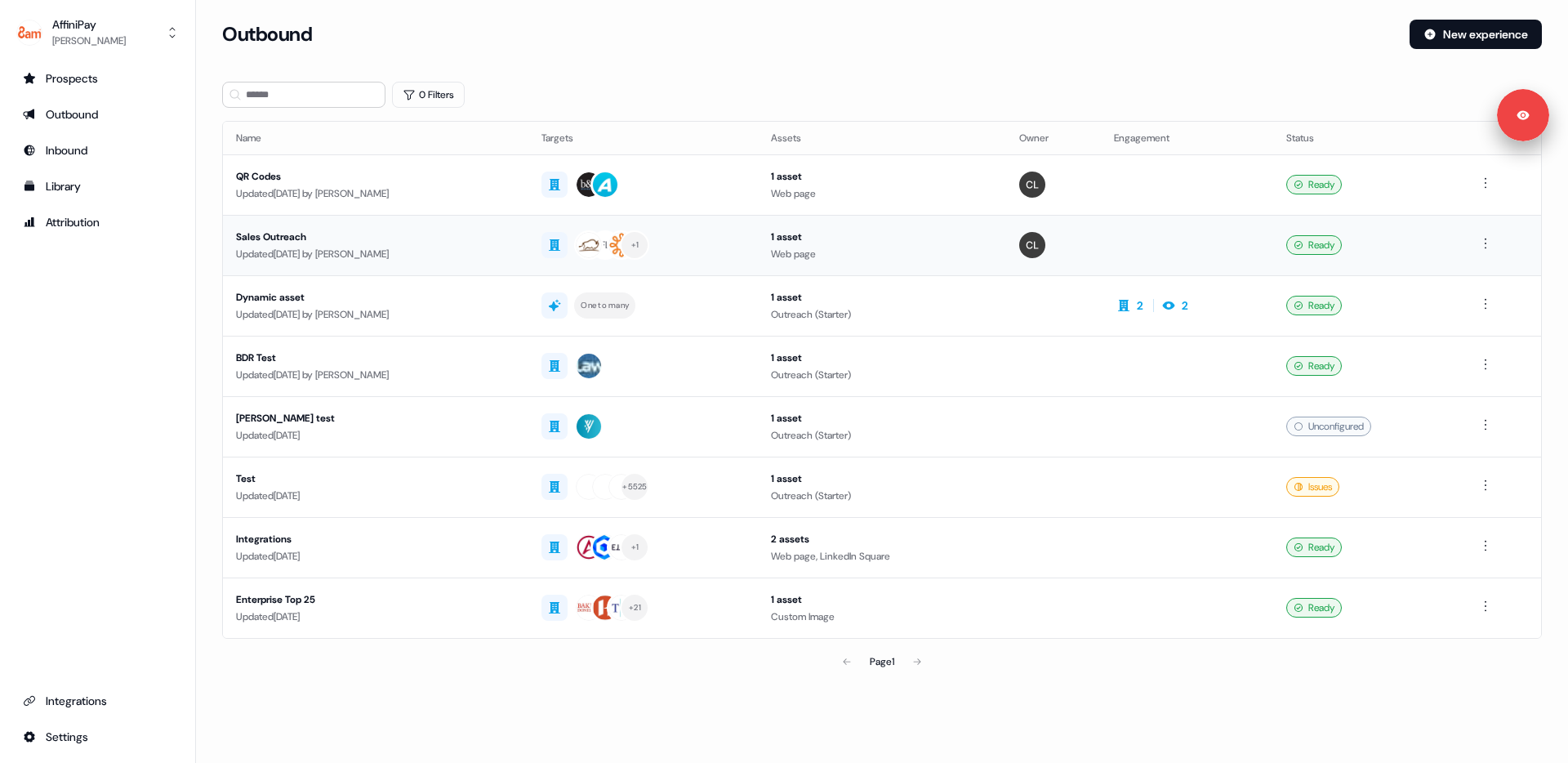
click at [516, 256] on div "Updated [DATE] by [PERSON_NAME]" at bounding box center [375, 253] width 279 height 17
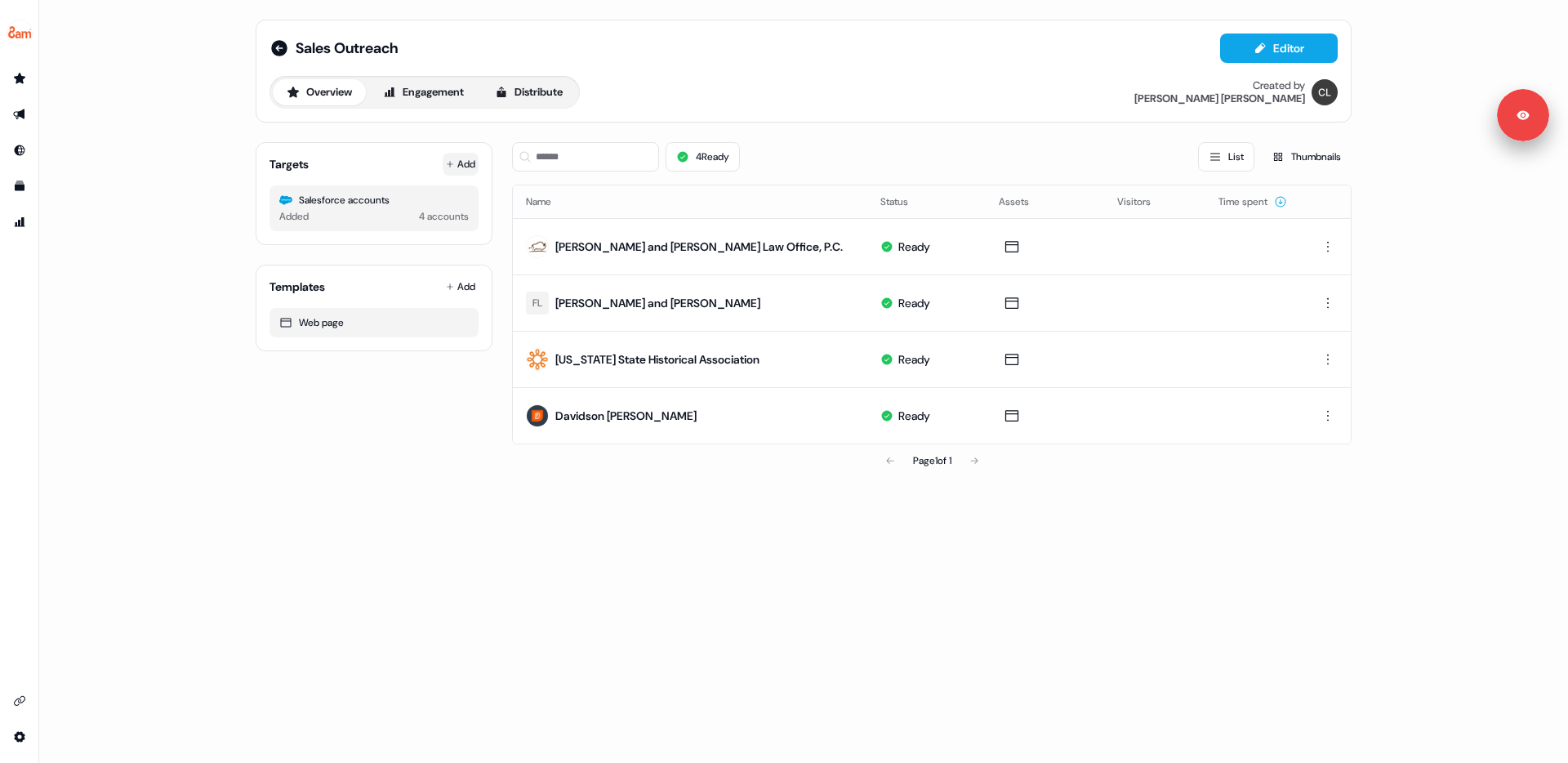
click at [459, 167] on button "Add" at bounding box center [461, 164] width 36 height 23
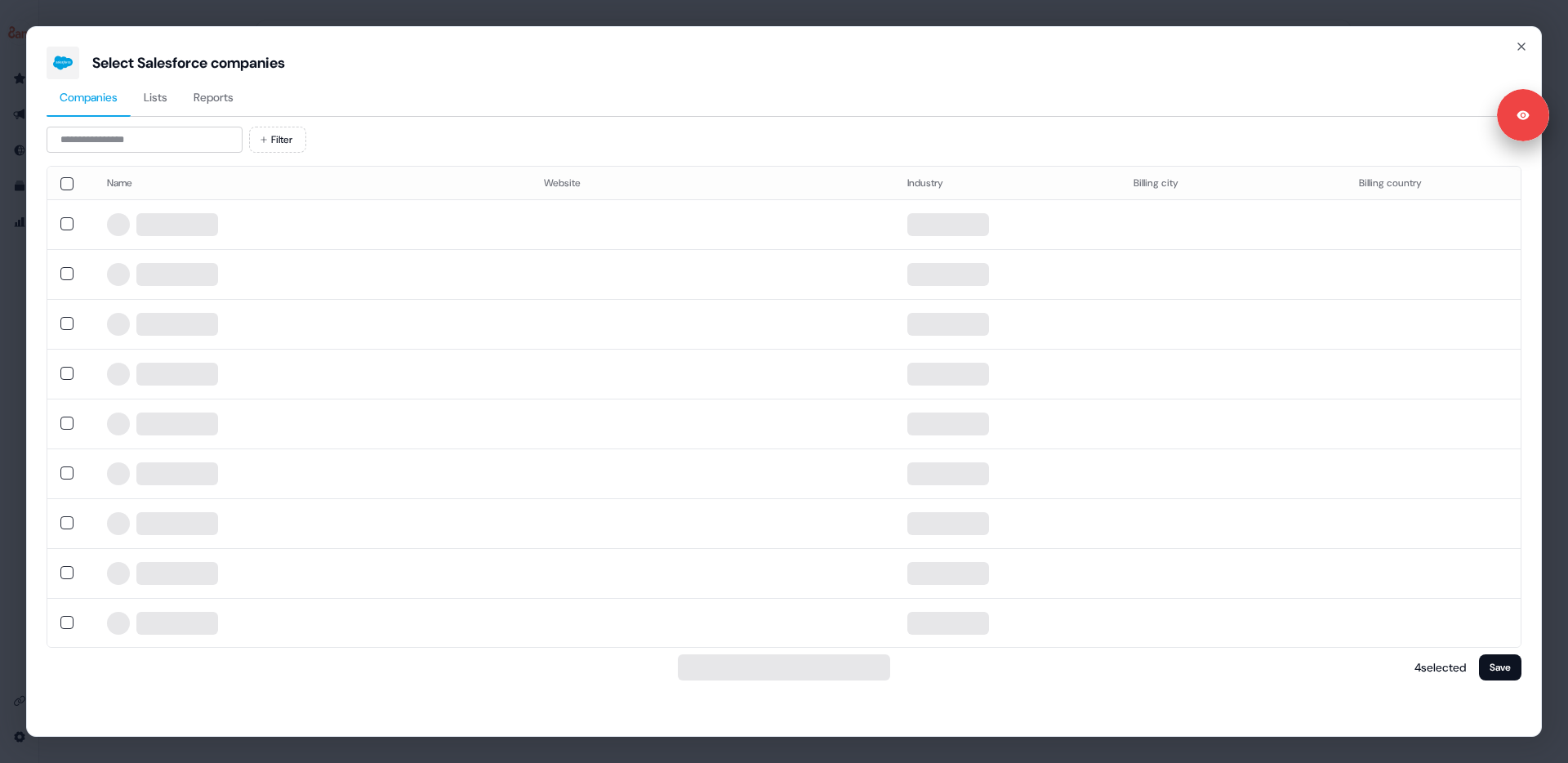
click at [12, 263] on div "Select Salesforce companies Companies Lists Reports Filter Name Website Industr…" at bounding box center [784, 382] width 1568 height 763
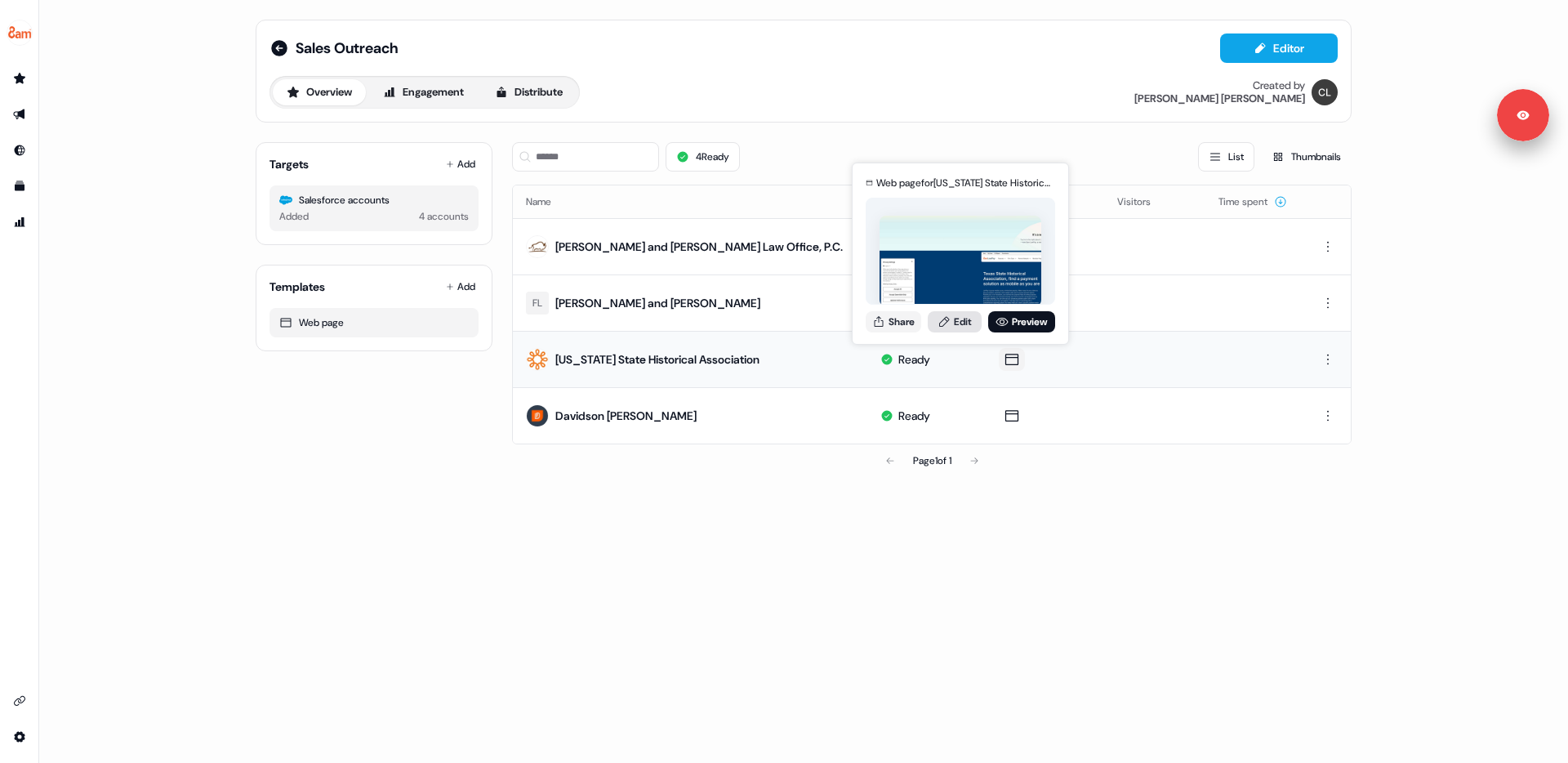
click at [966, 323] on link "Edit" at bounding box center [955, 322] width 54 height 22
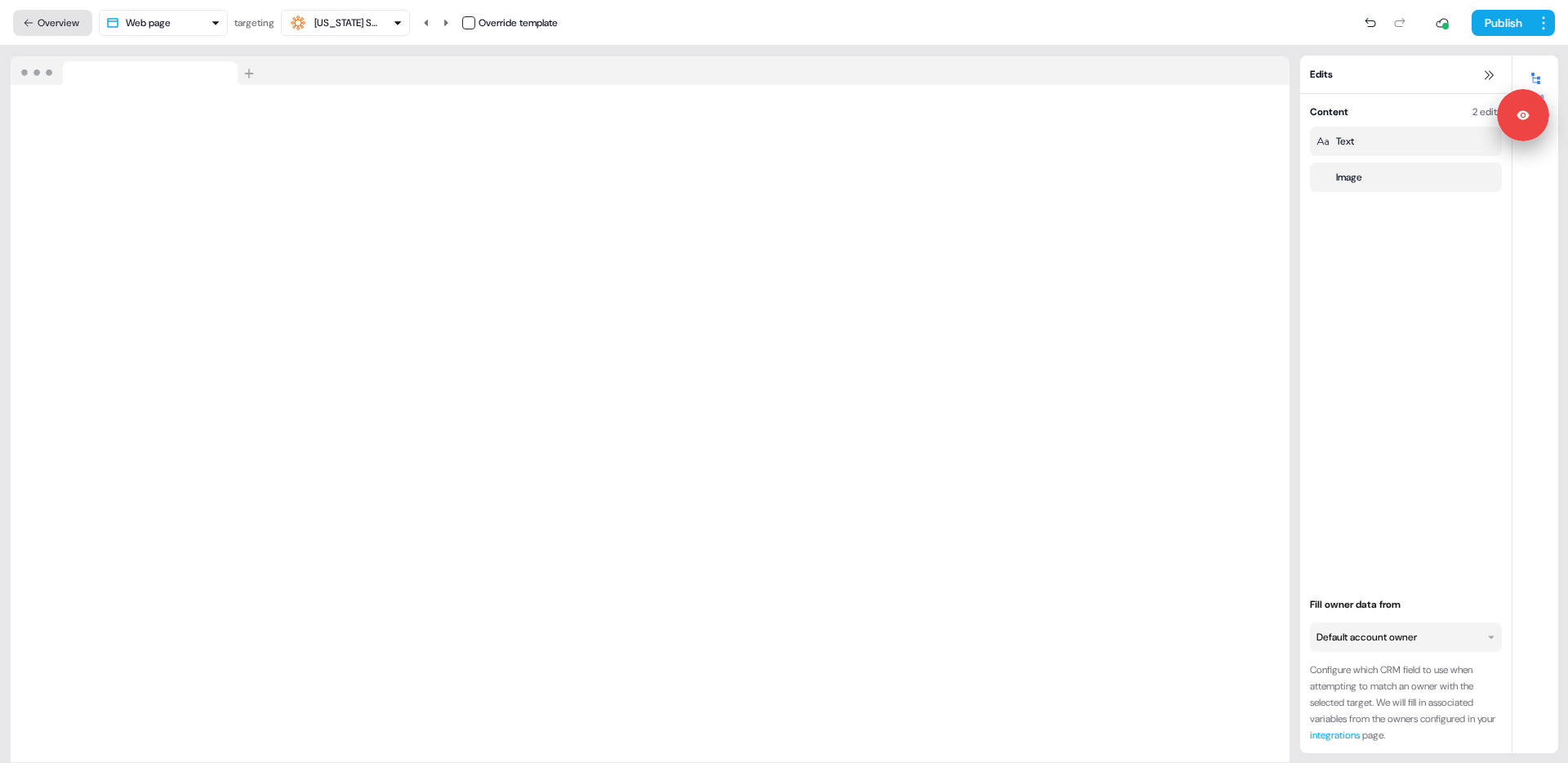
click at [50, 15] on button "Overview" at bounding box center [52, 23] width 79 height 27
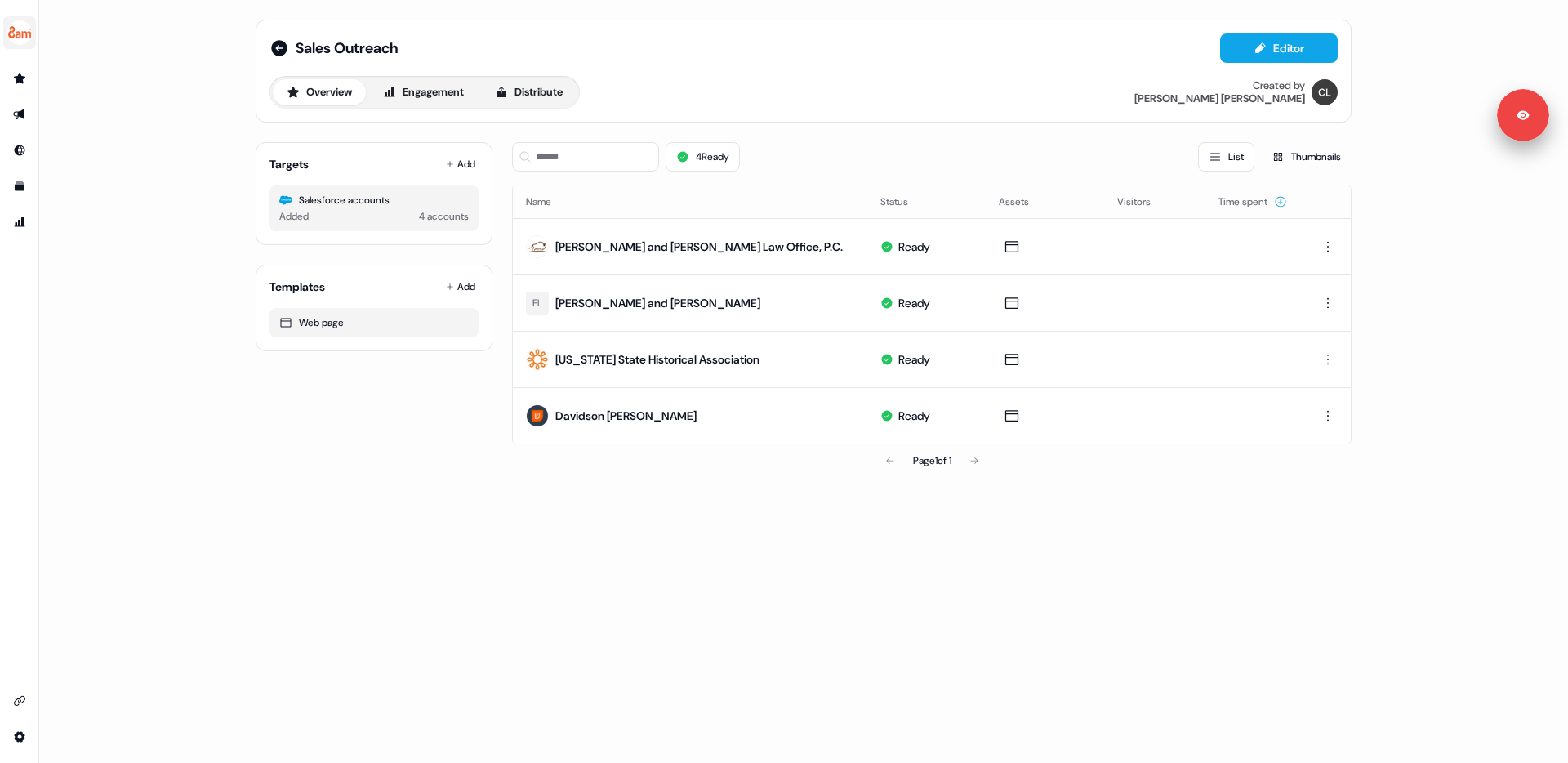
click at [12, 33] on img "side nav menu" at bounding box center [20, 33] width 27 height 27
click at [36, 134] on div "Logout" at bounding box center [84, 136] width 155 height 30
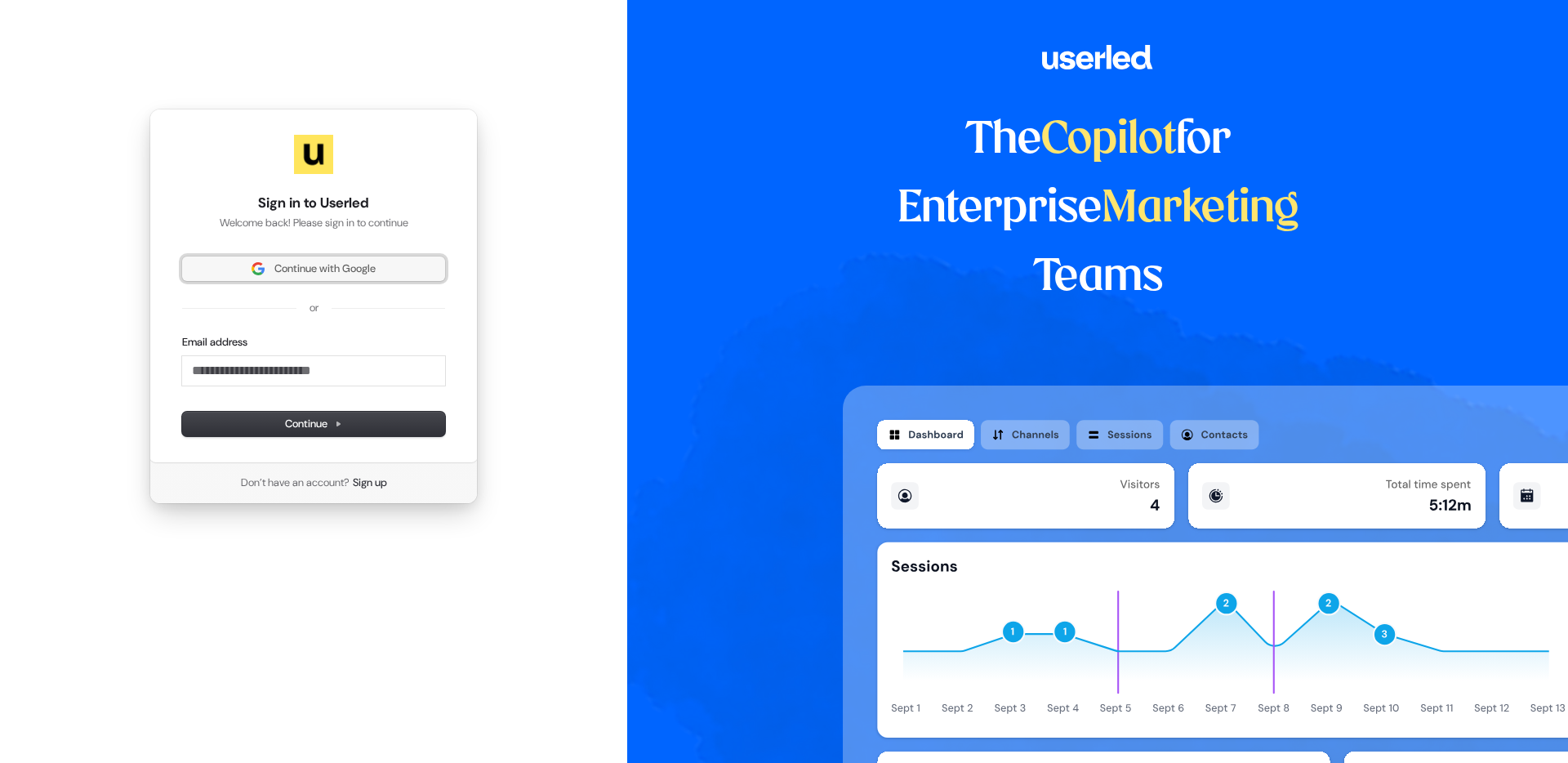
click at [253, 265] on img at bounding box center [257, 268] width 13 height 13
